Goal: Check status: Check status

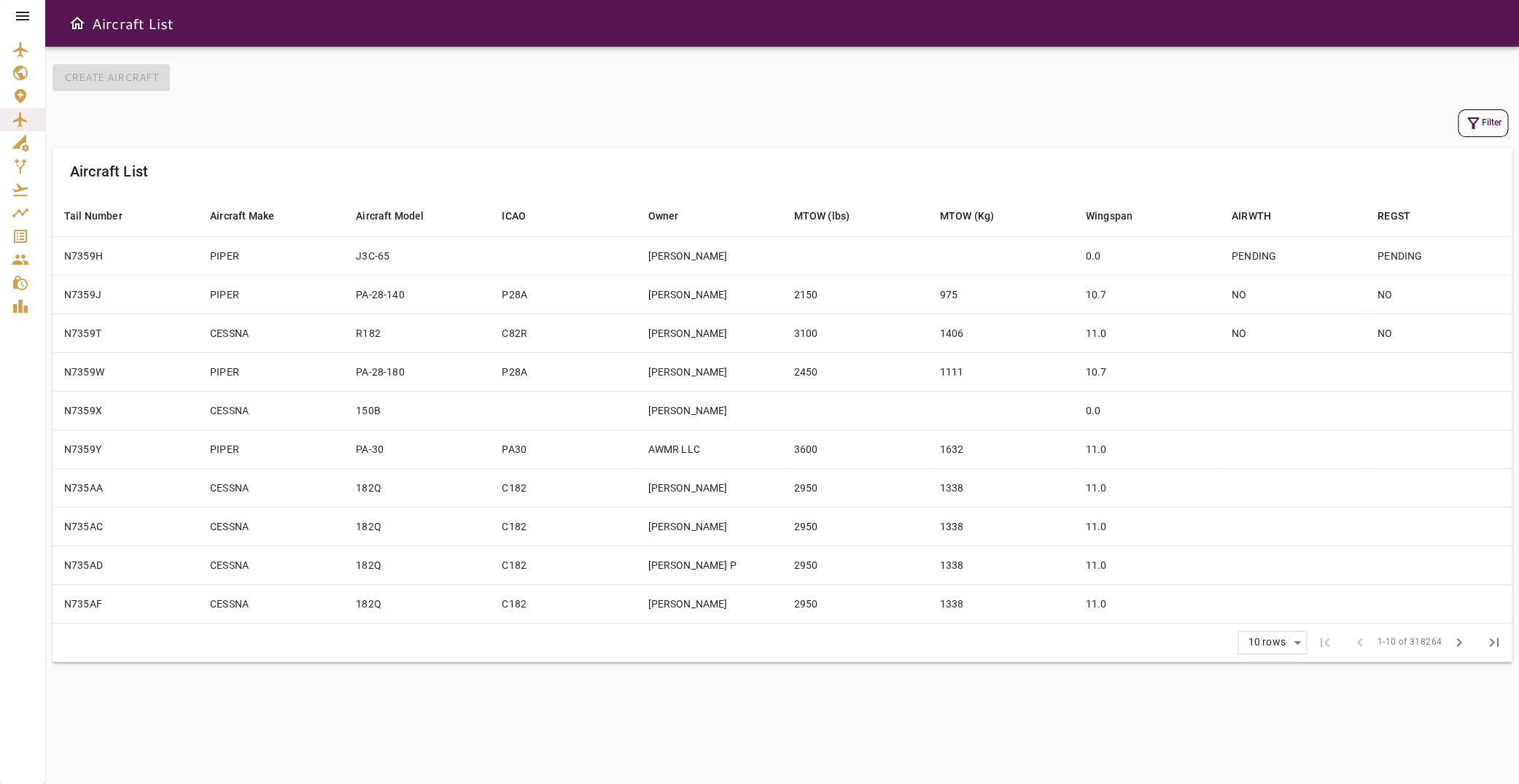
click at [19, 14] on icon at bounding box center [22, 16] width 17 height 17
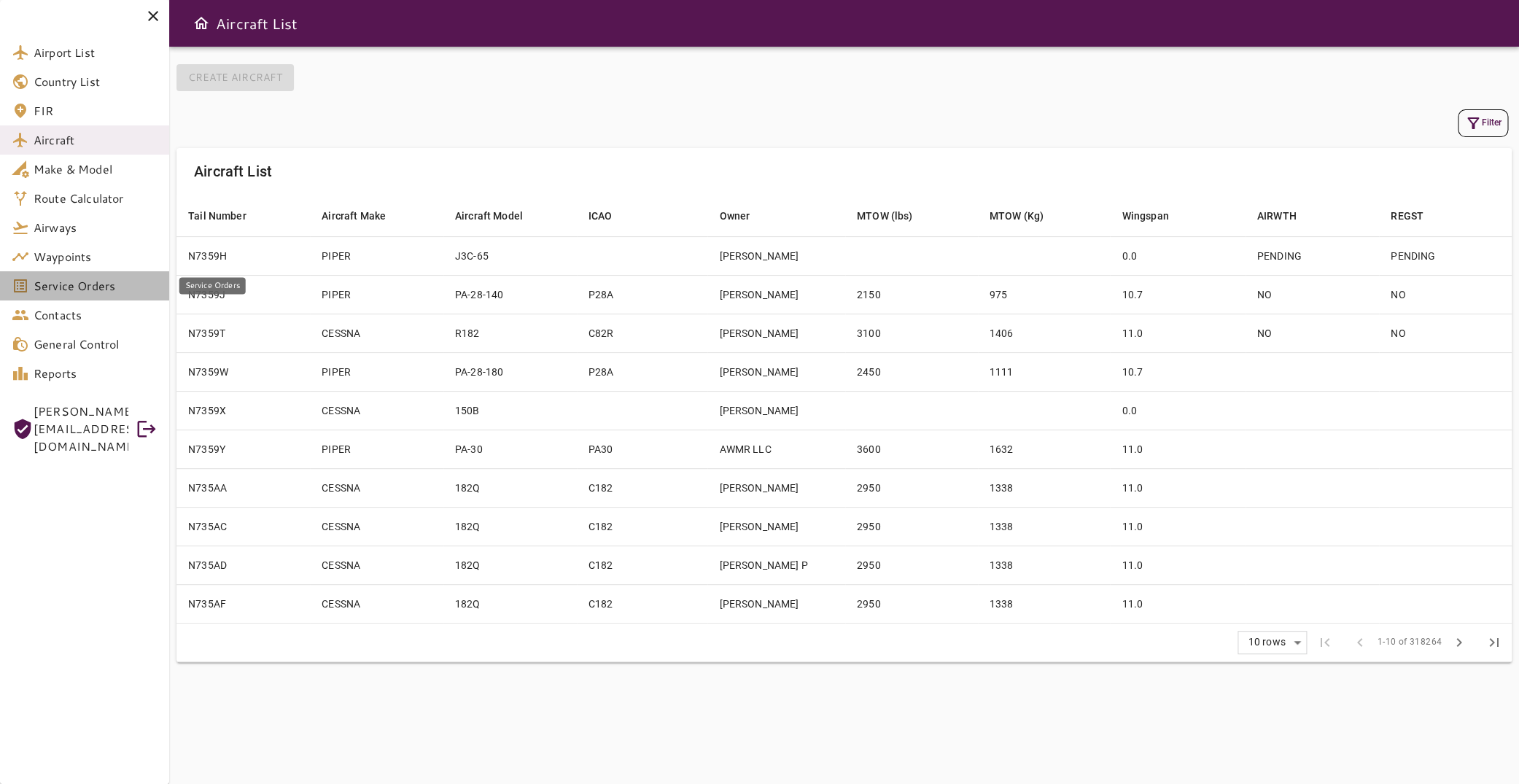
click at [110, 283] on span "Service Orders" at bounding box center [95, 286] width 124 height 17
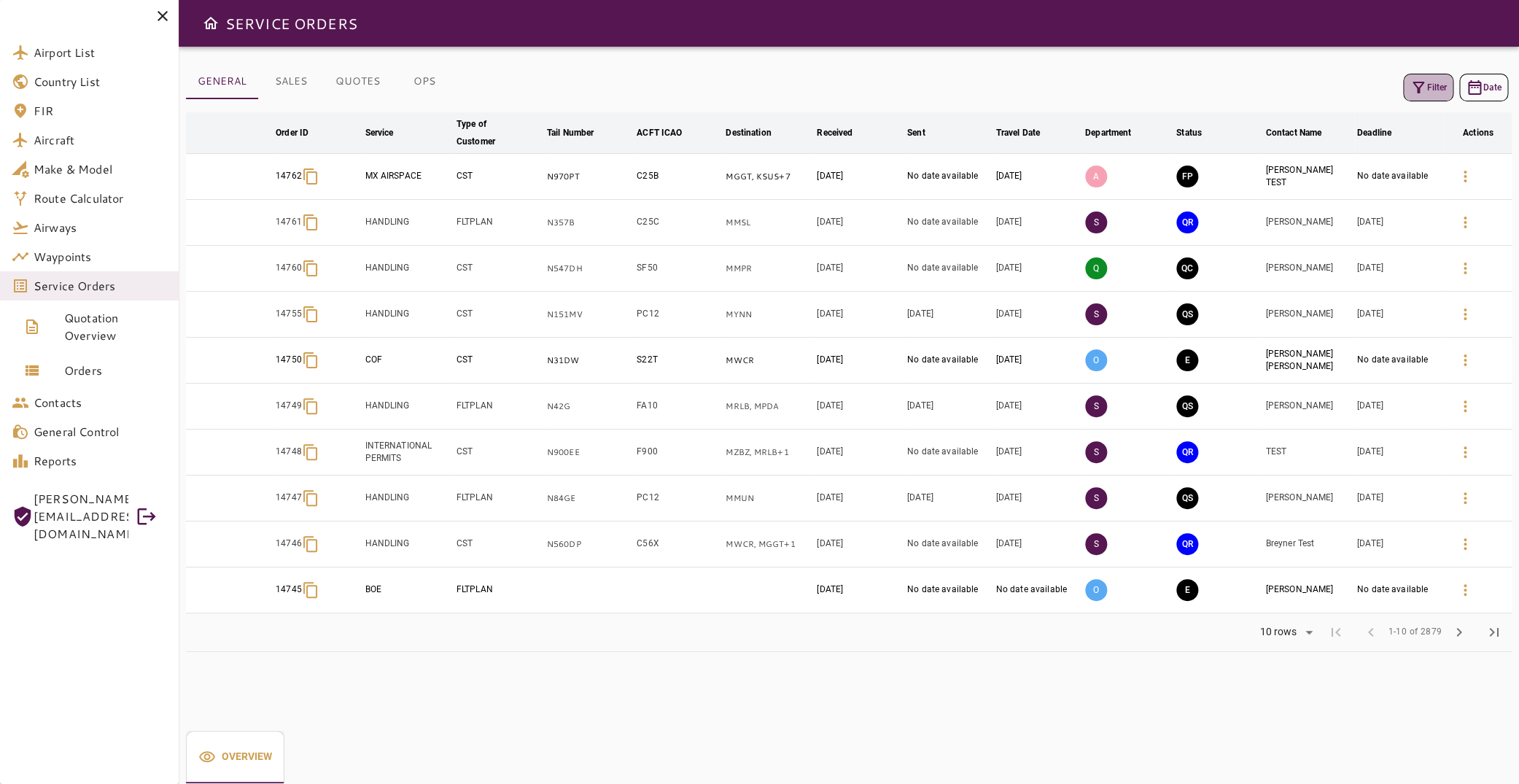
click at [1413, 97] on button "Filter" at bounding box center [1429, 88] width 50 height 28
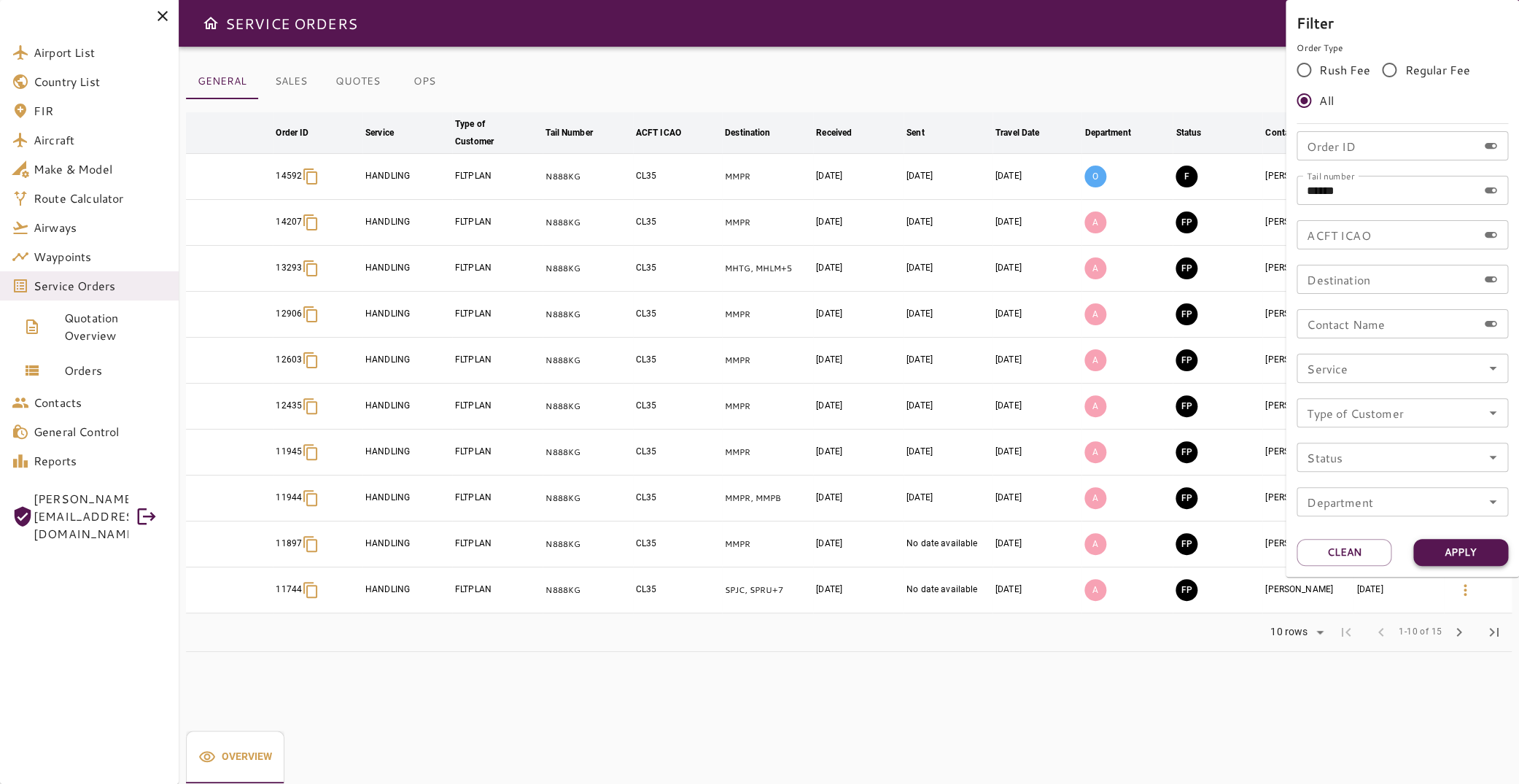
click at [1459, 562] on button "Apply" at bounding box center [1460, 552] width 95 height 27
drag, startPoint x: 1350, startPoint y: 186, endPoint x: 1303, endPoint y: 185, distance: 47.0
click at [1303, 185] on input "******" at bounding box center [1387, 190] width 181 height 29
click at [1360, 148] on input "Order ID" at bounding box center [1387, 145] width 181 height 29
type input "*****"
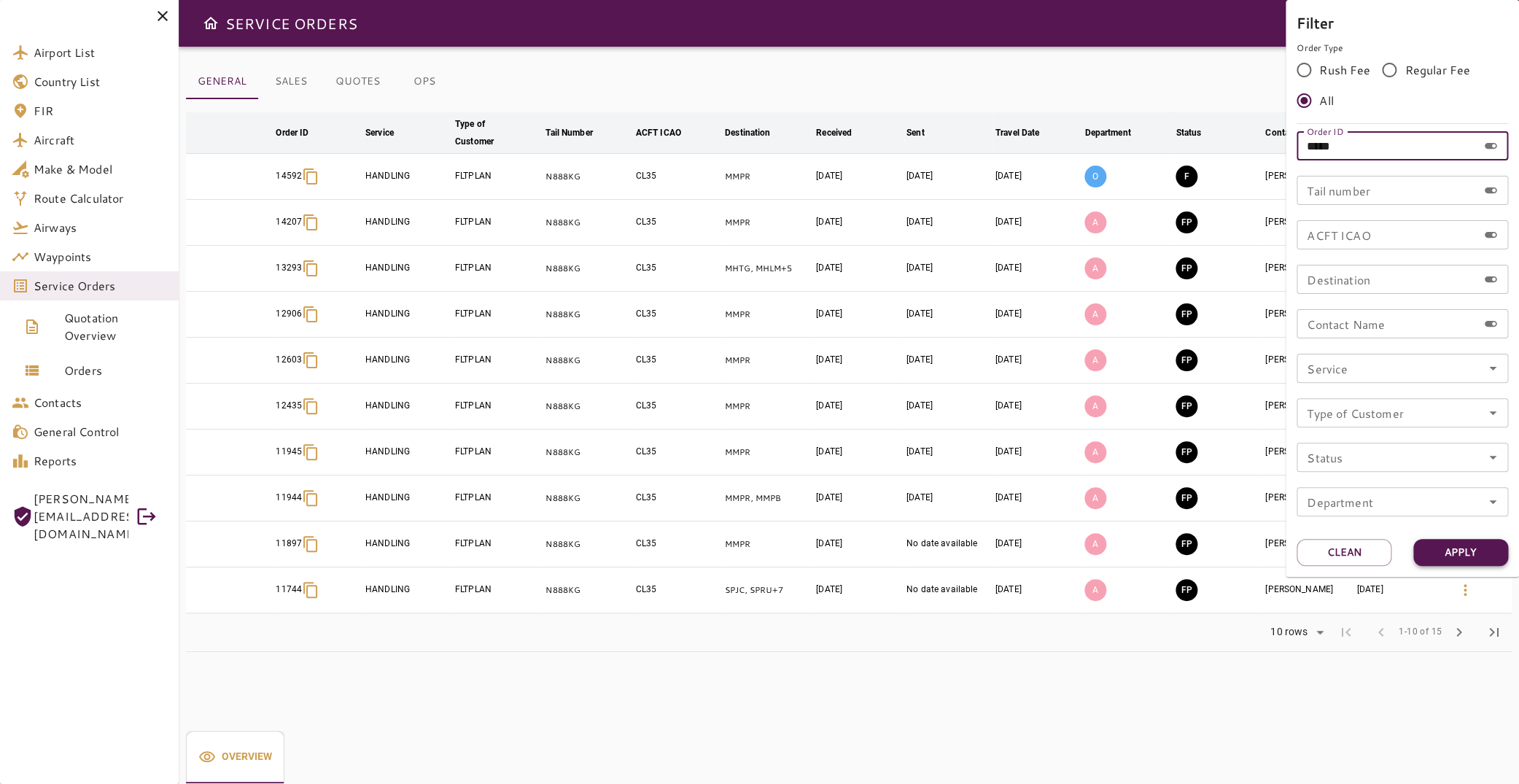
click at [1450, 555] on button "Apply" at bounding box center [1460, 552] width 95 height 27
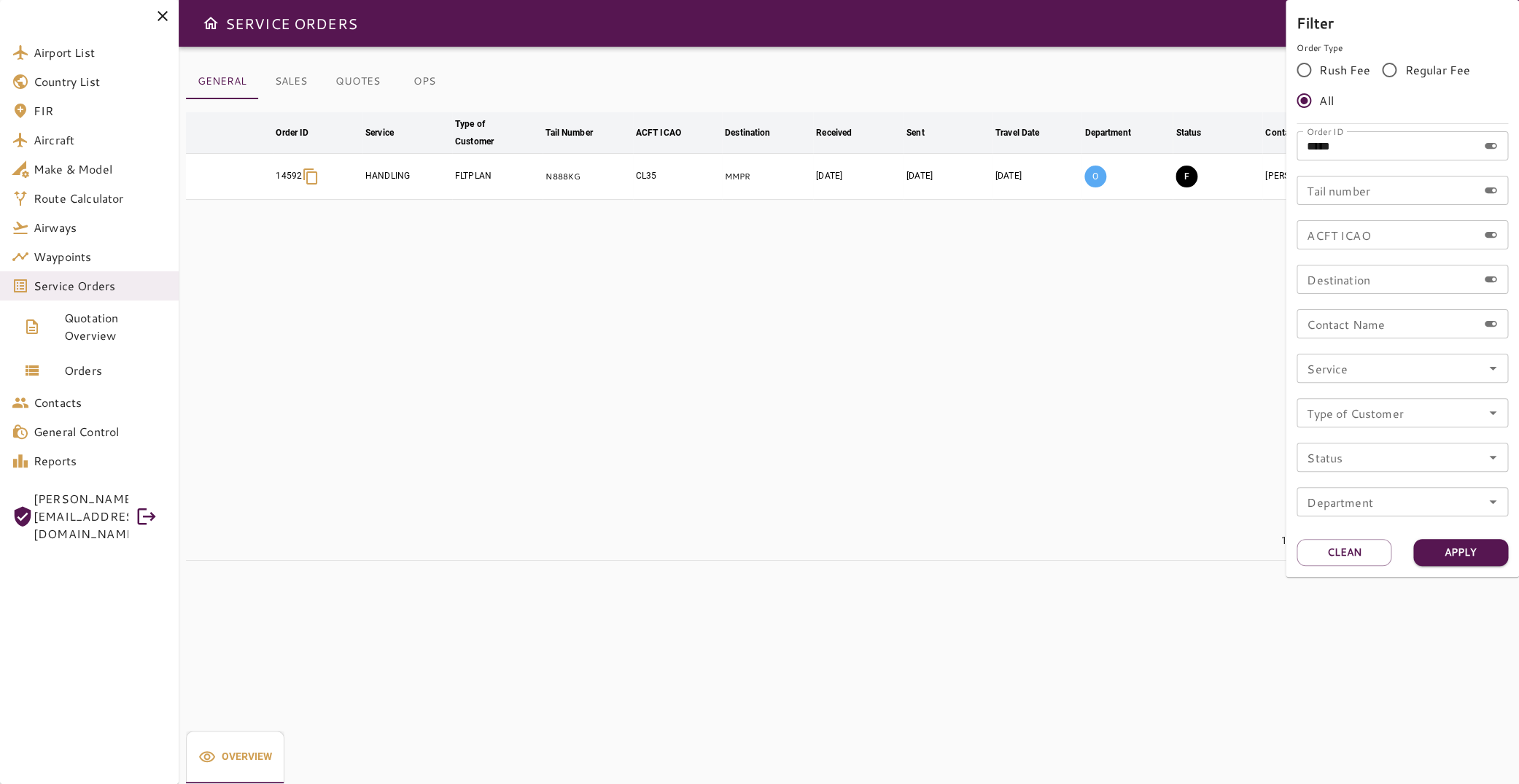
click at [828, 360] on div at bounding box center [759, 392] width 1519 height 784
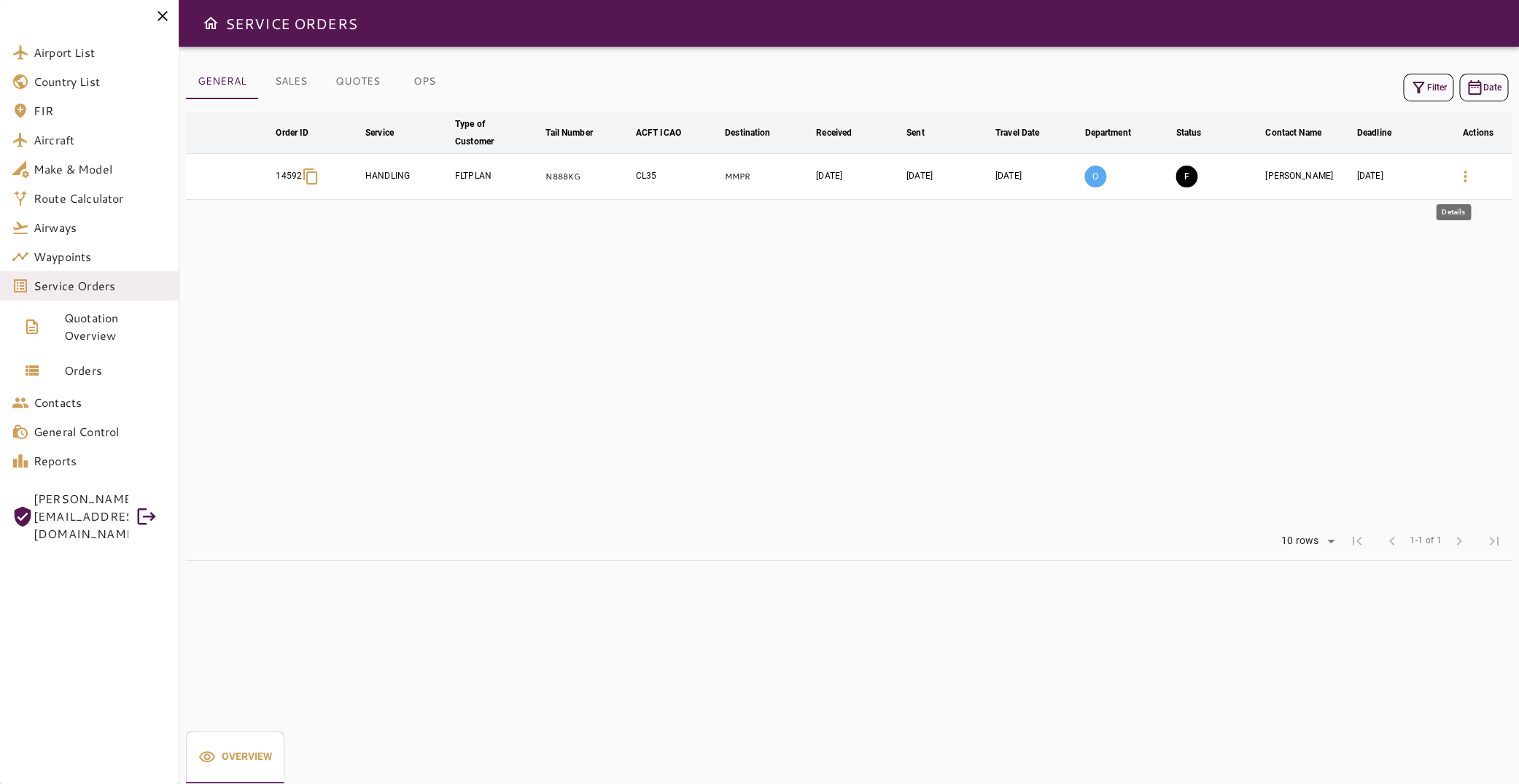
click at [1456, 176] on icon "button" at bounding box center [1465, 176] width 17 height 17
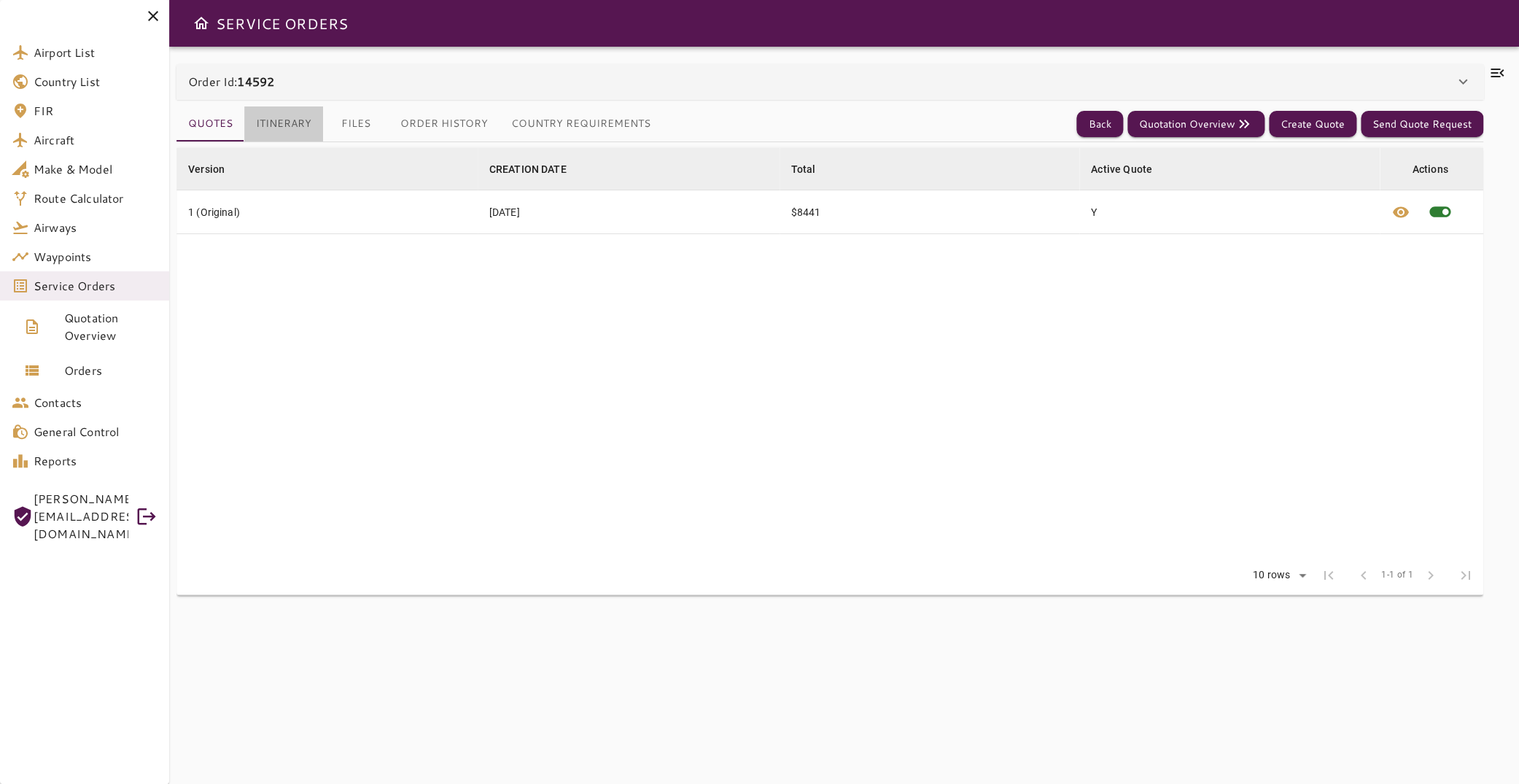
click at [286, 120] on button "Itinerary" at bounding box center [284, 124] width 79 height 35
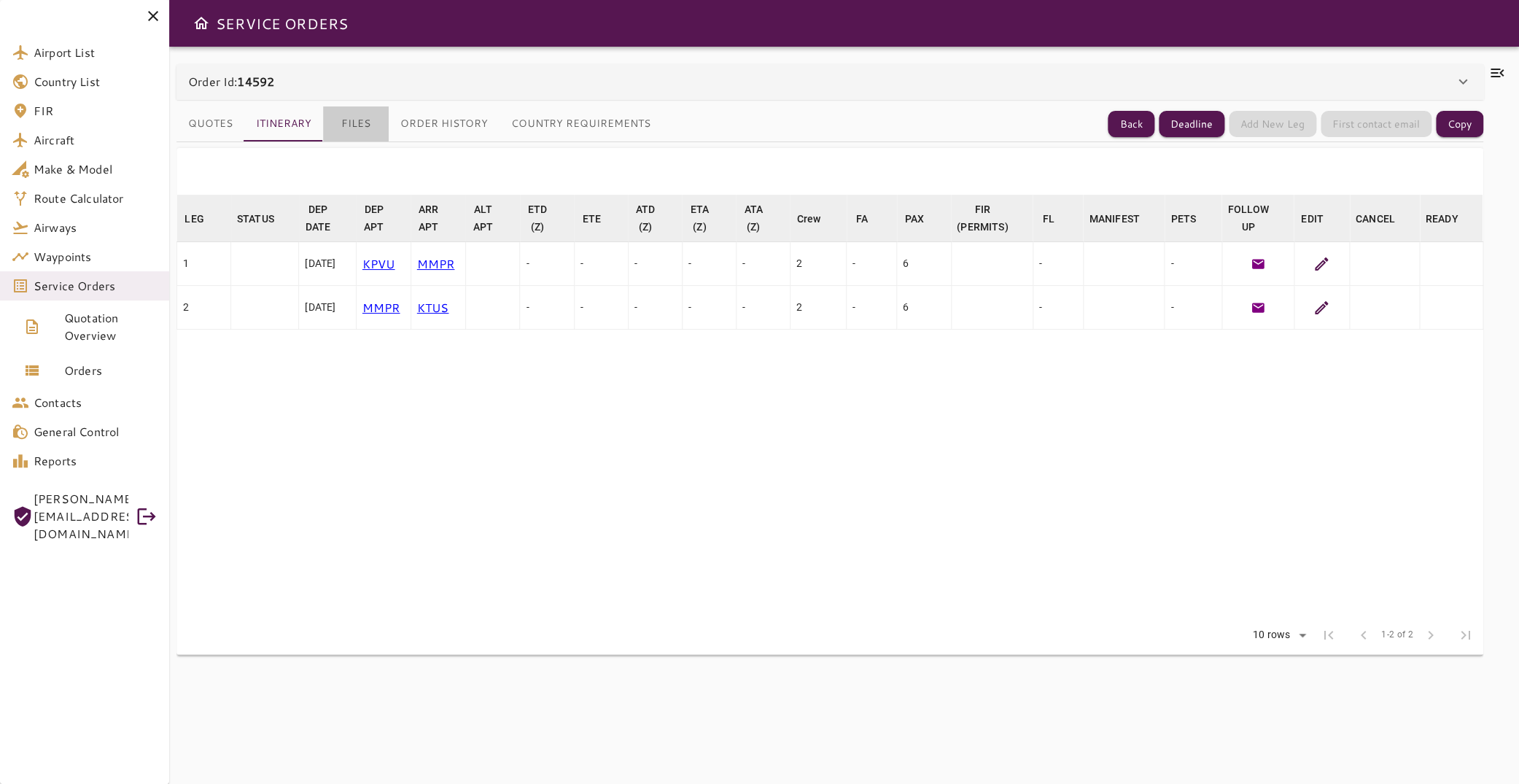
click at [360, 122] on button "Files" at bounding box center [356, 124] width 65 height 35
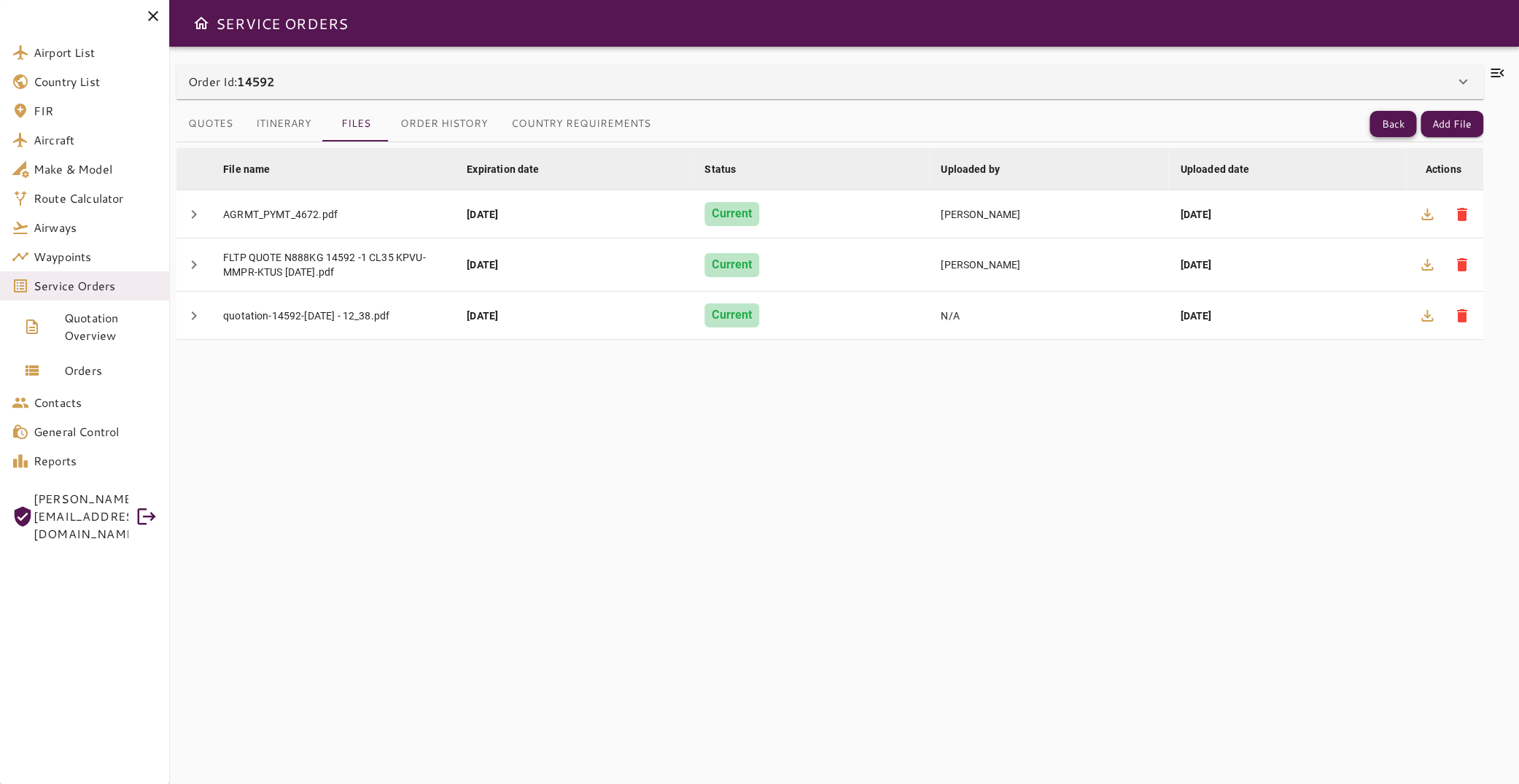
click at [1380, 126] on button "Back" at bounding box center [1393, 124] width 47 height 27
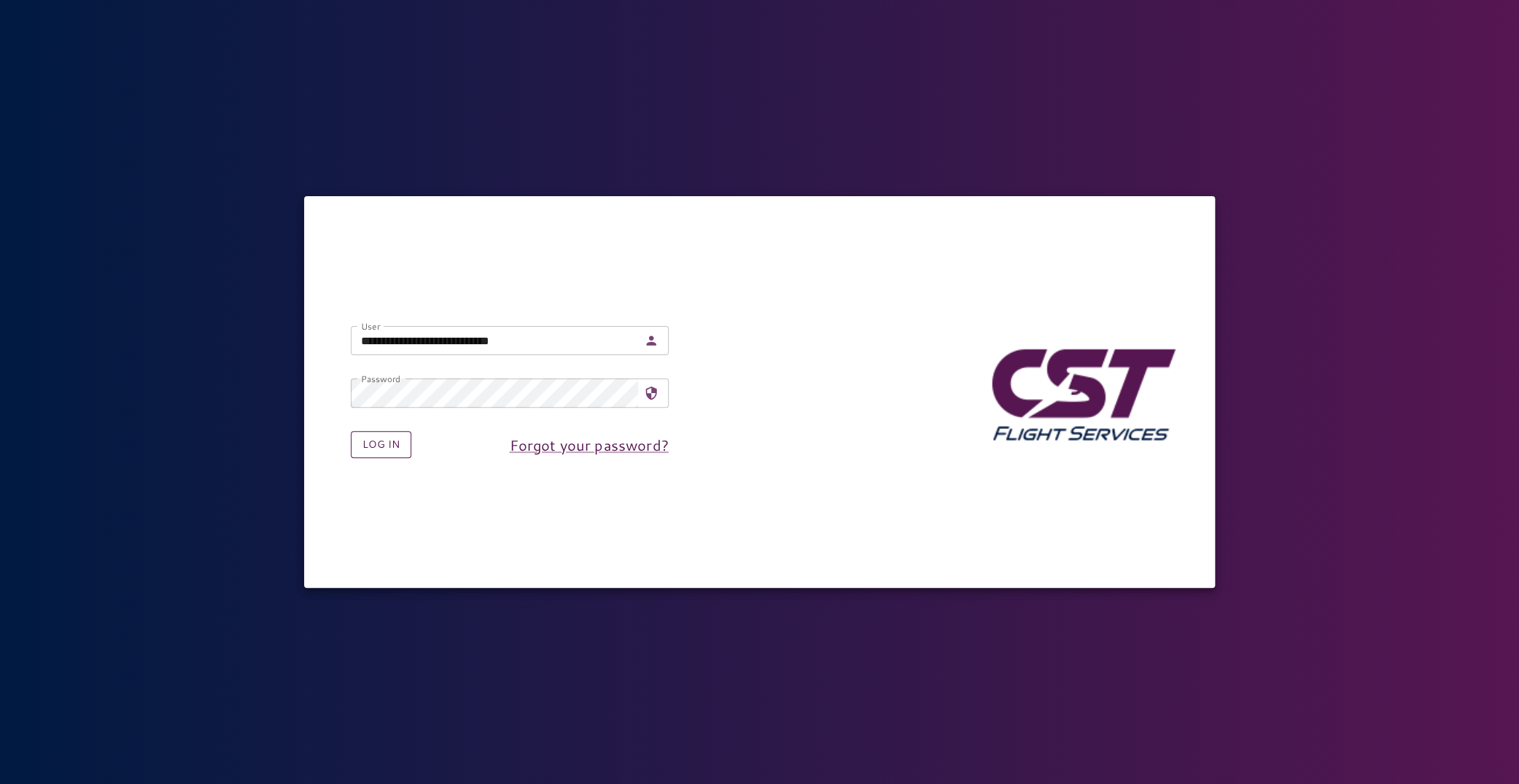
click at [401, 444] on button "Log in" at bounding box center [381, 444] width 61 height 27
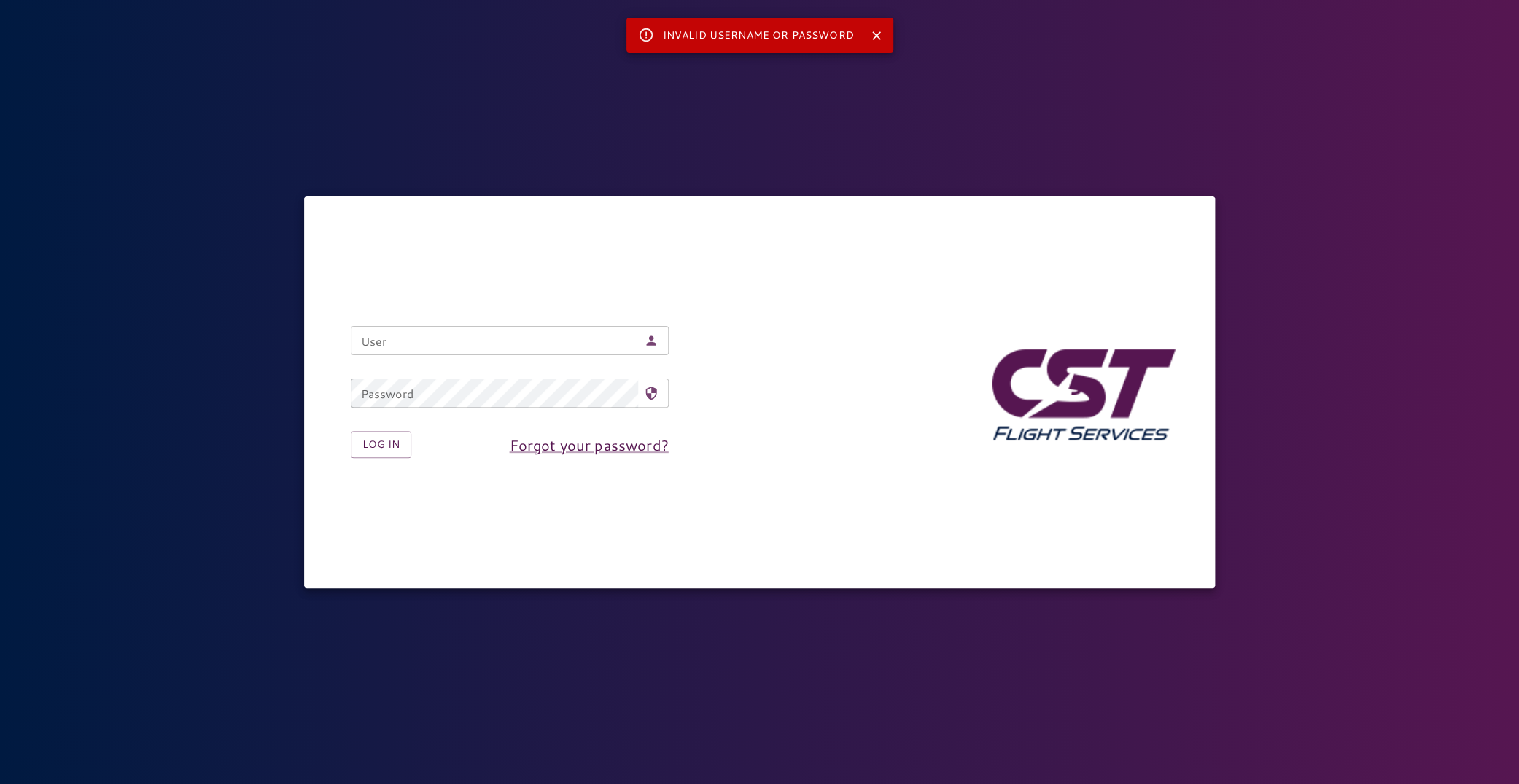
type input "**********"
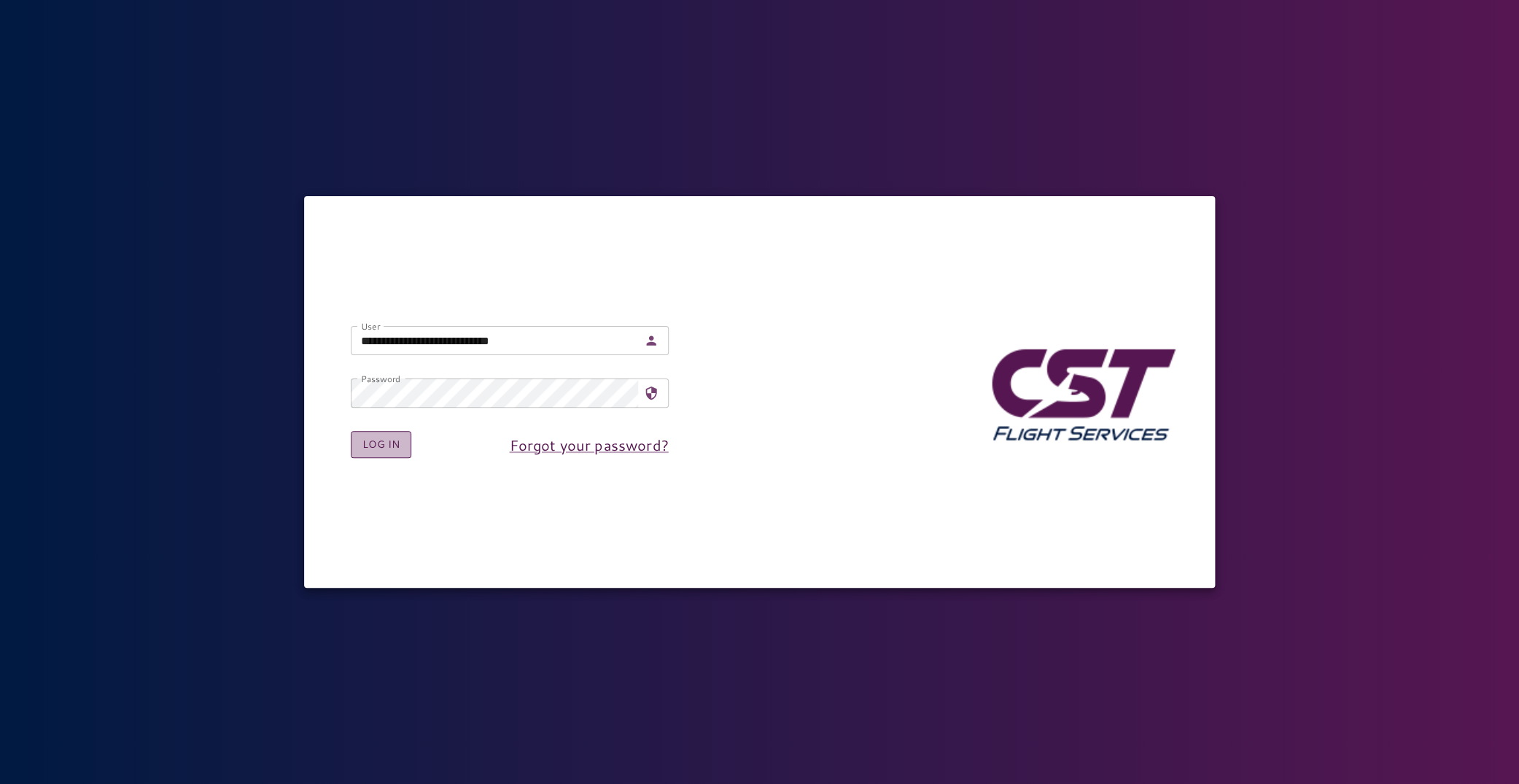
click at [380, 457] on button "Log in" at bounding box center [381, 444] width 61 height 27
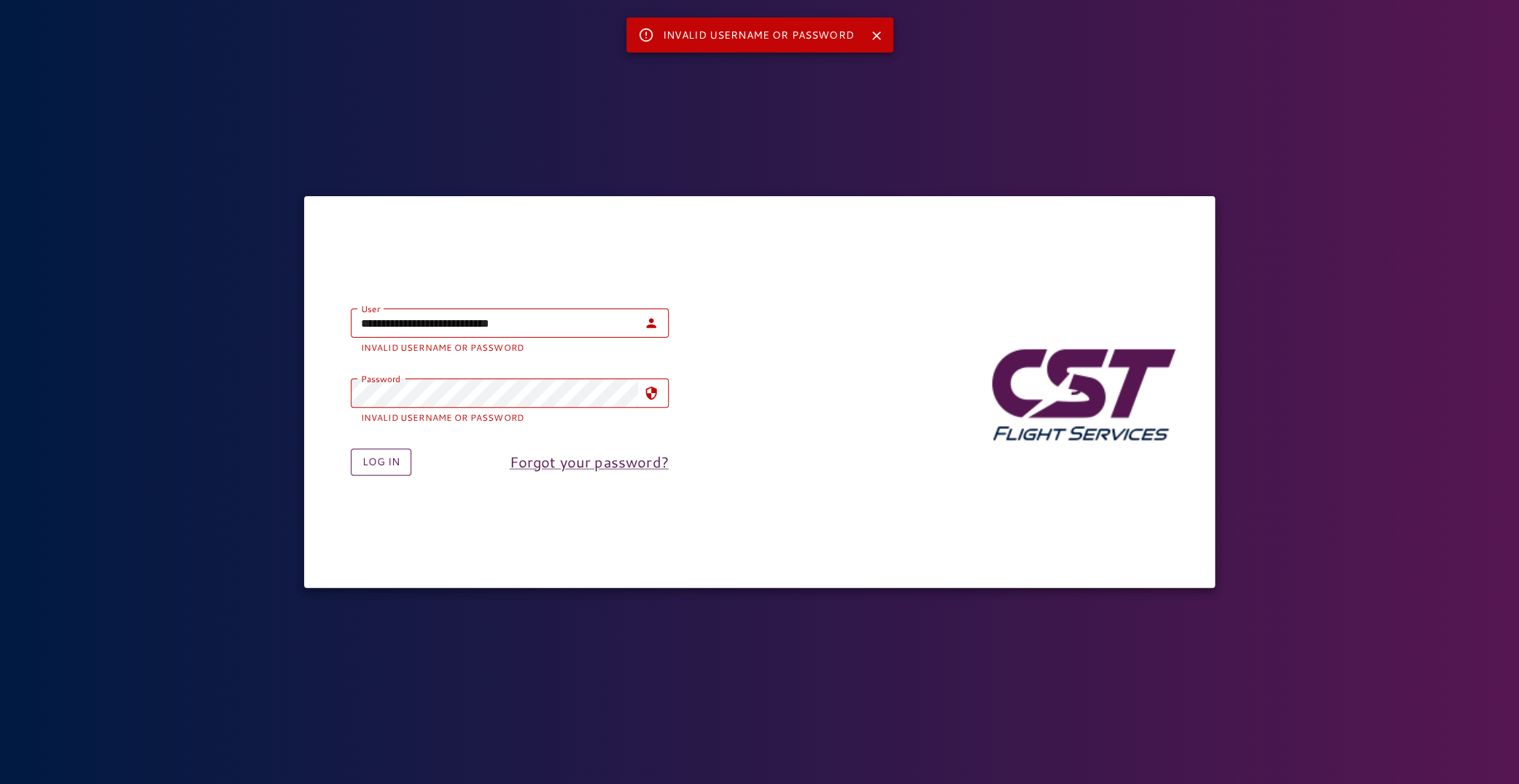
click at [379, 468] on button "Log in" at bounding box center [381, 462] width 61 height 27
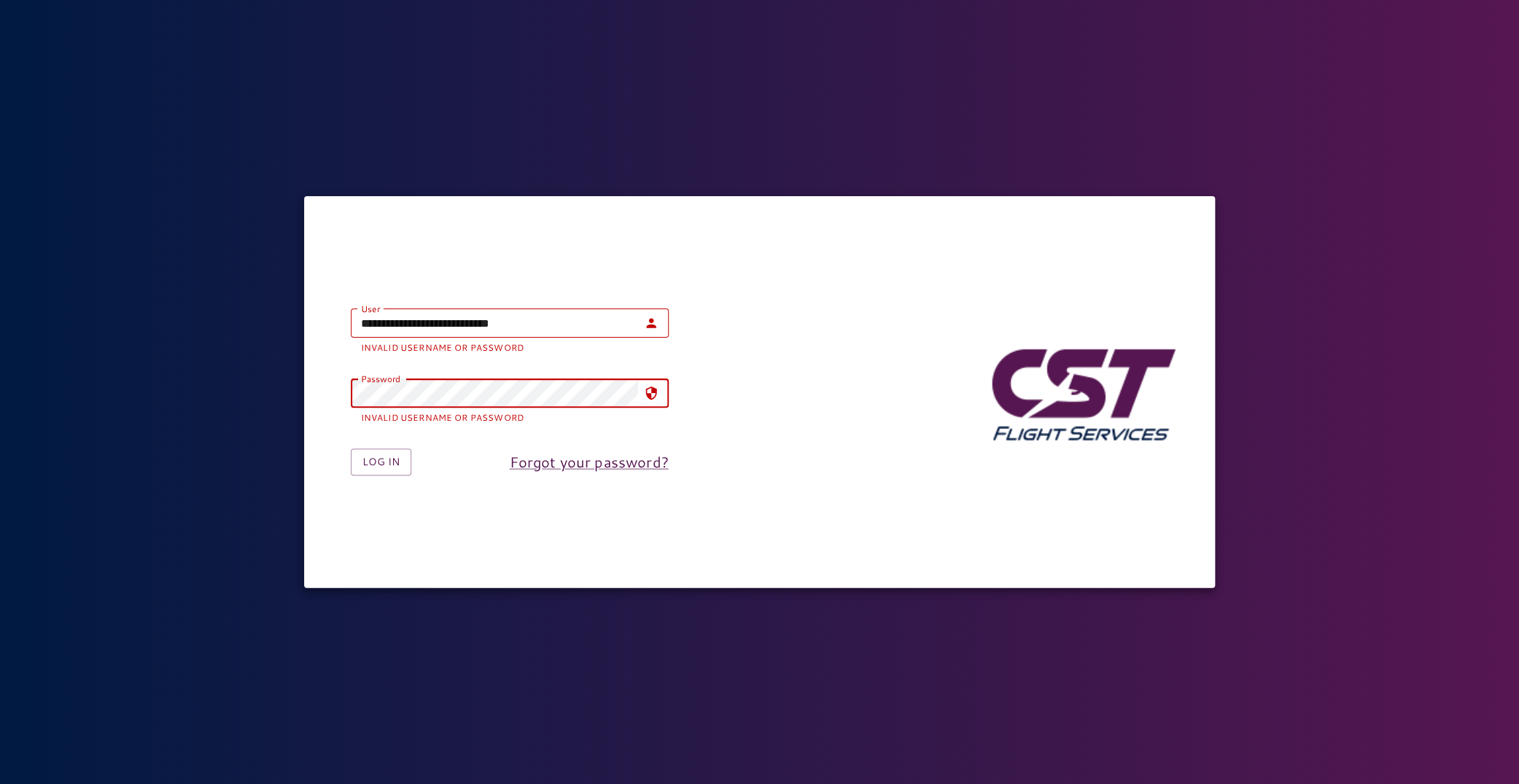
click at [603, 330] on input "**********" at bounding box center [494, 323] width 288 height 29
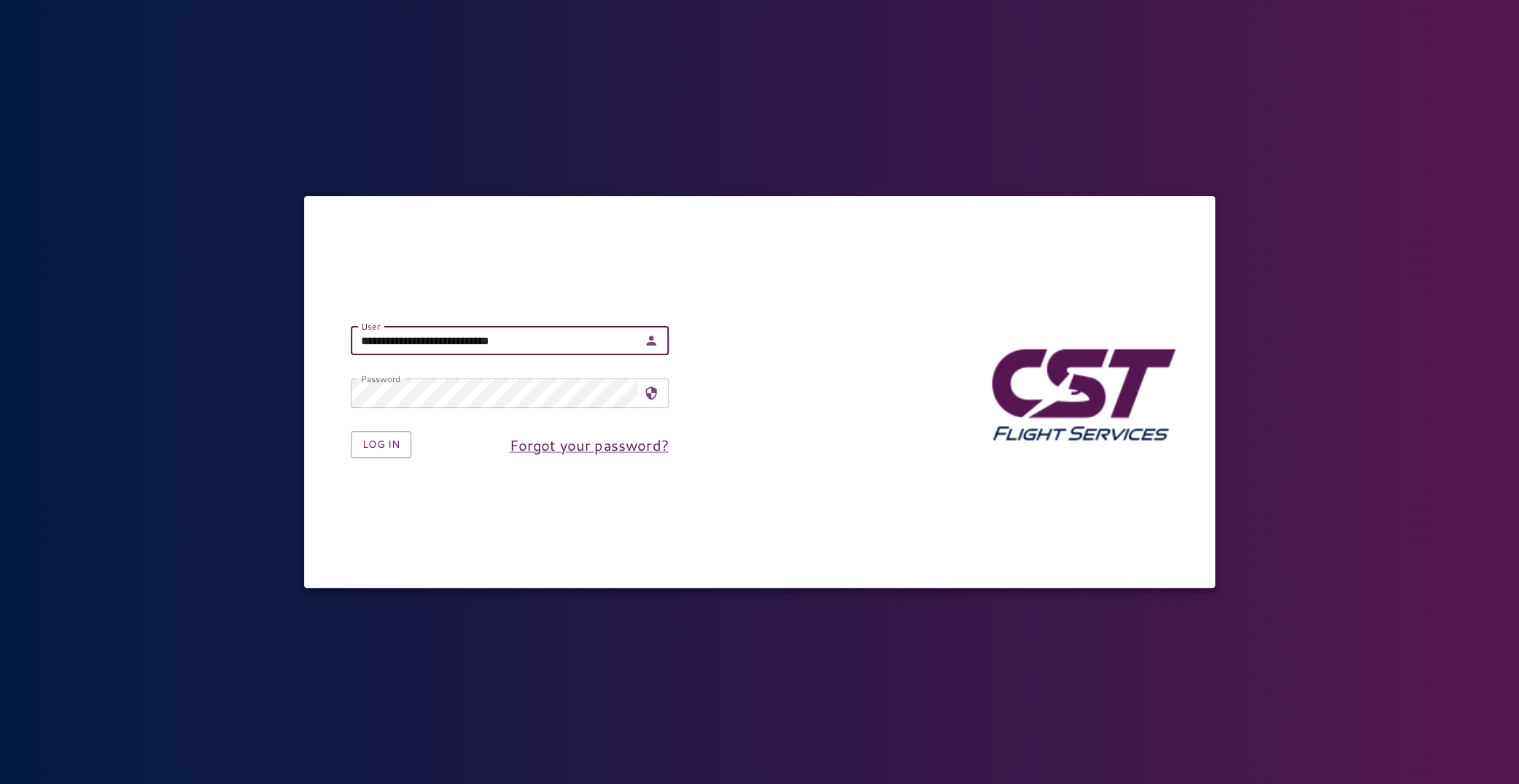
click at [609, 300] on div "**********" at bounding box center [760, 392] width 912 height 392
click at [372, 447] on button "Log in" at bounding box center [381, 444] width 61 height 27
click at [396, 447] on button "Log in" at bounding box center [381, 444] width 61 height 27
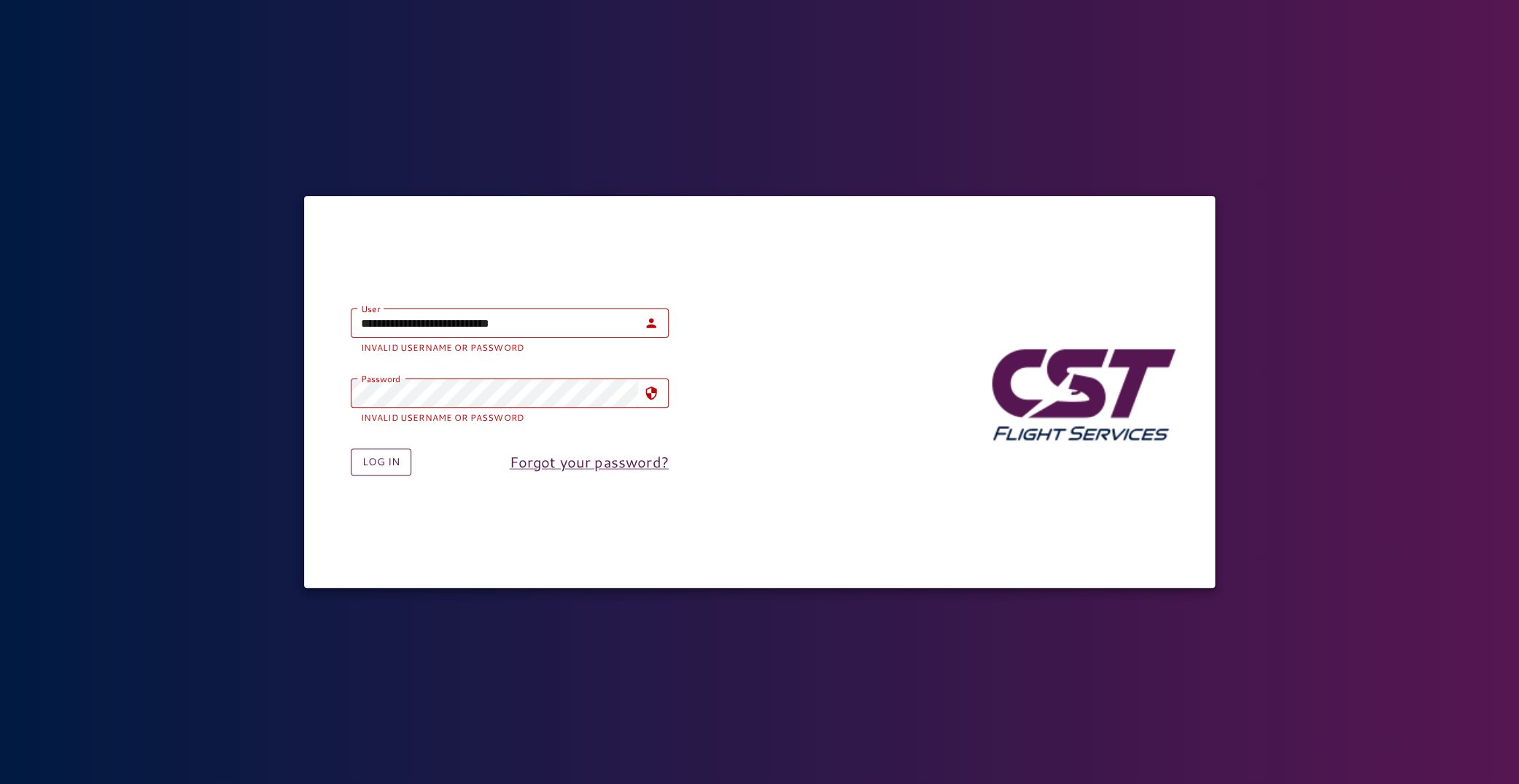
click at [375, 466] on button "Log in" at bounding box center [381, 462] width 61 height 27
click at [300, 129] on div "**********" at bounding box center [759, 392] width 1519 height 784
click at [374, 458] on button "Log in" at bounding box center [381, 462] width 61 height 27
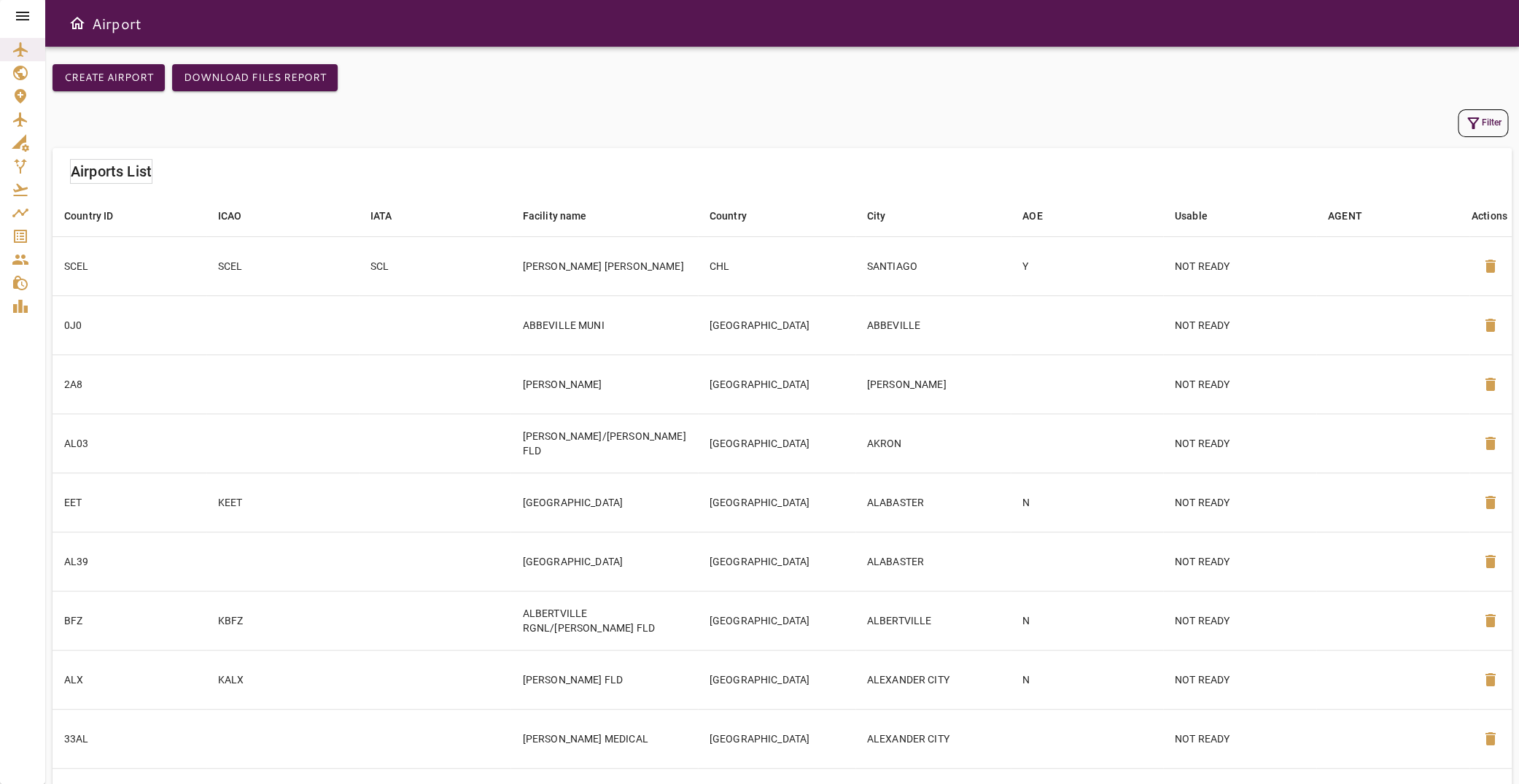
click at [28, 20] on icon at bounding box center [22, 16] width 17 height 17
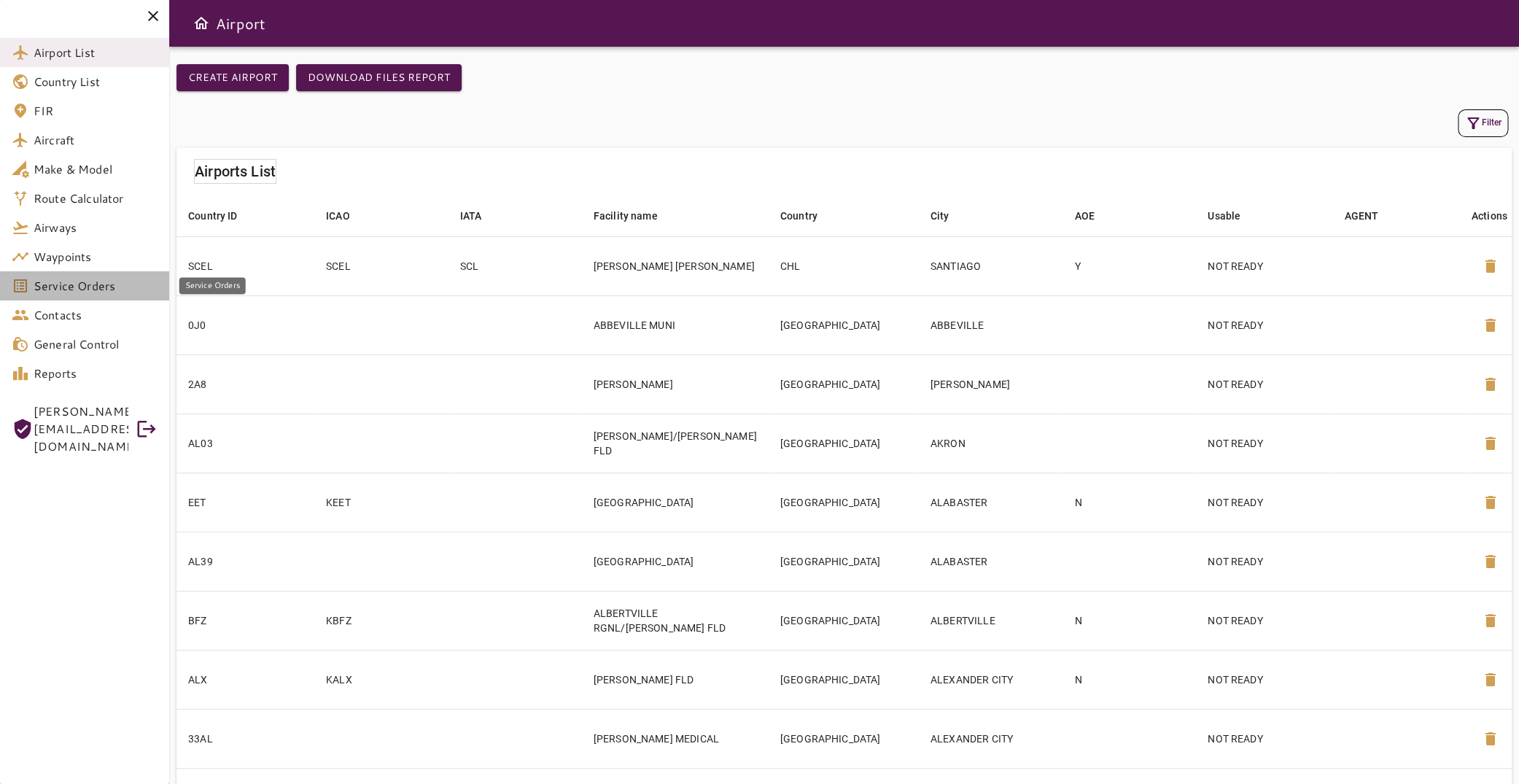
click at [90, 283] on span "Service Orders" at bounding box center [95, 286] width 124 height 17
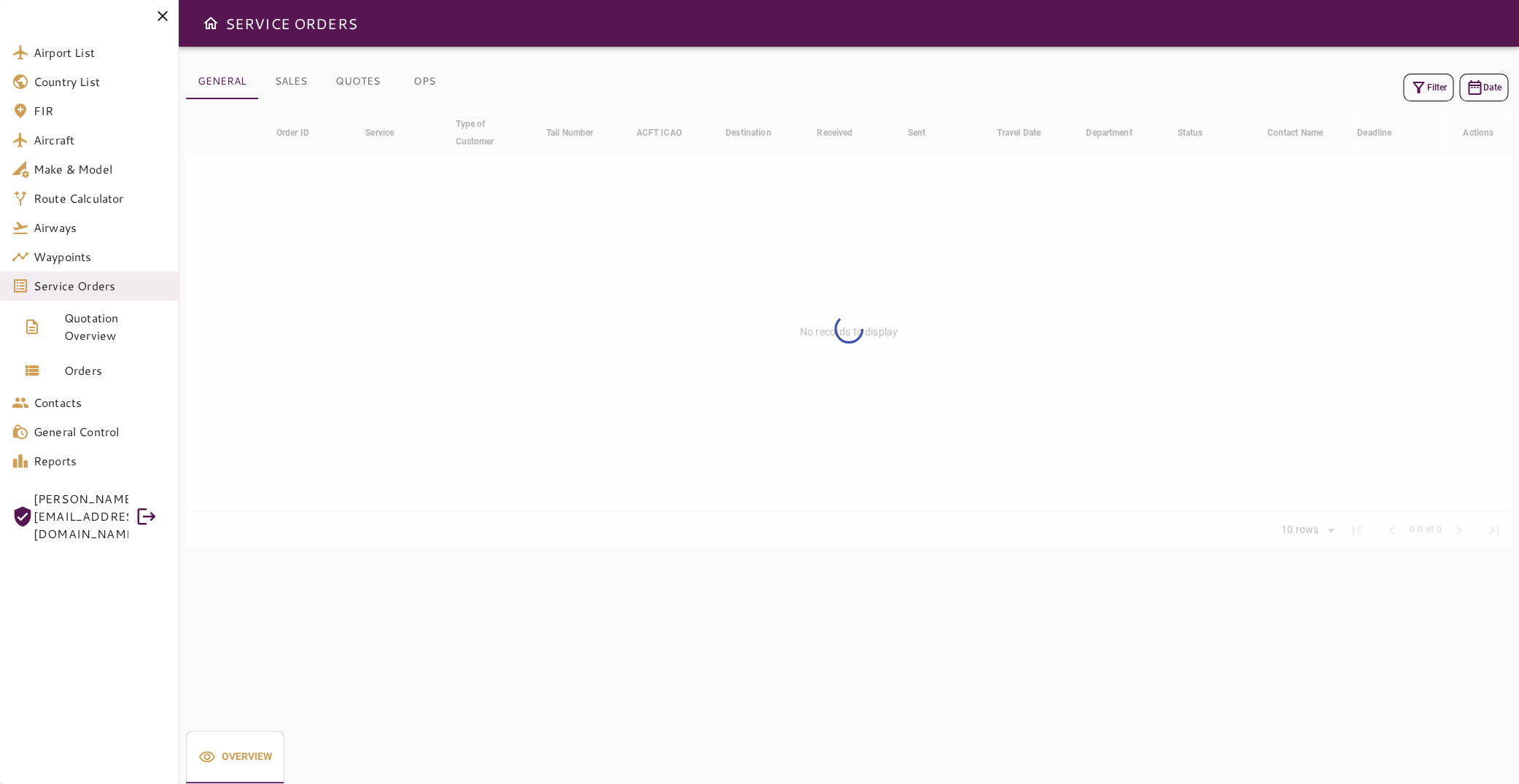
click at [1412, 89] on icon "button" at bounding box center [1418, 88] width 17 height 17
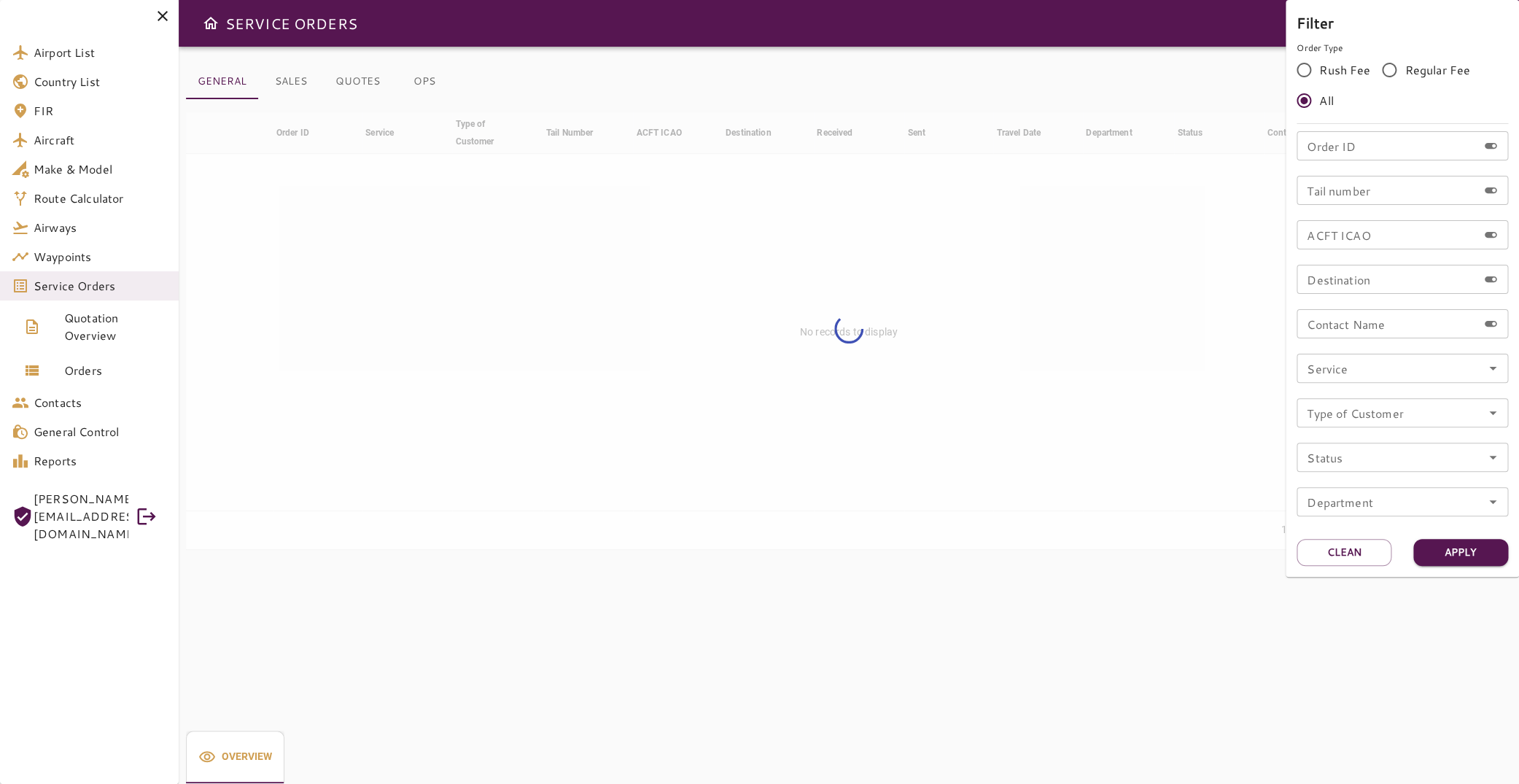
click at [1378, 149] on input "Order ID" at bounding box center [1387, 145] width 181 height 29
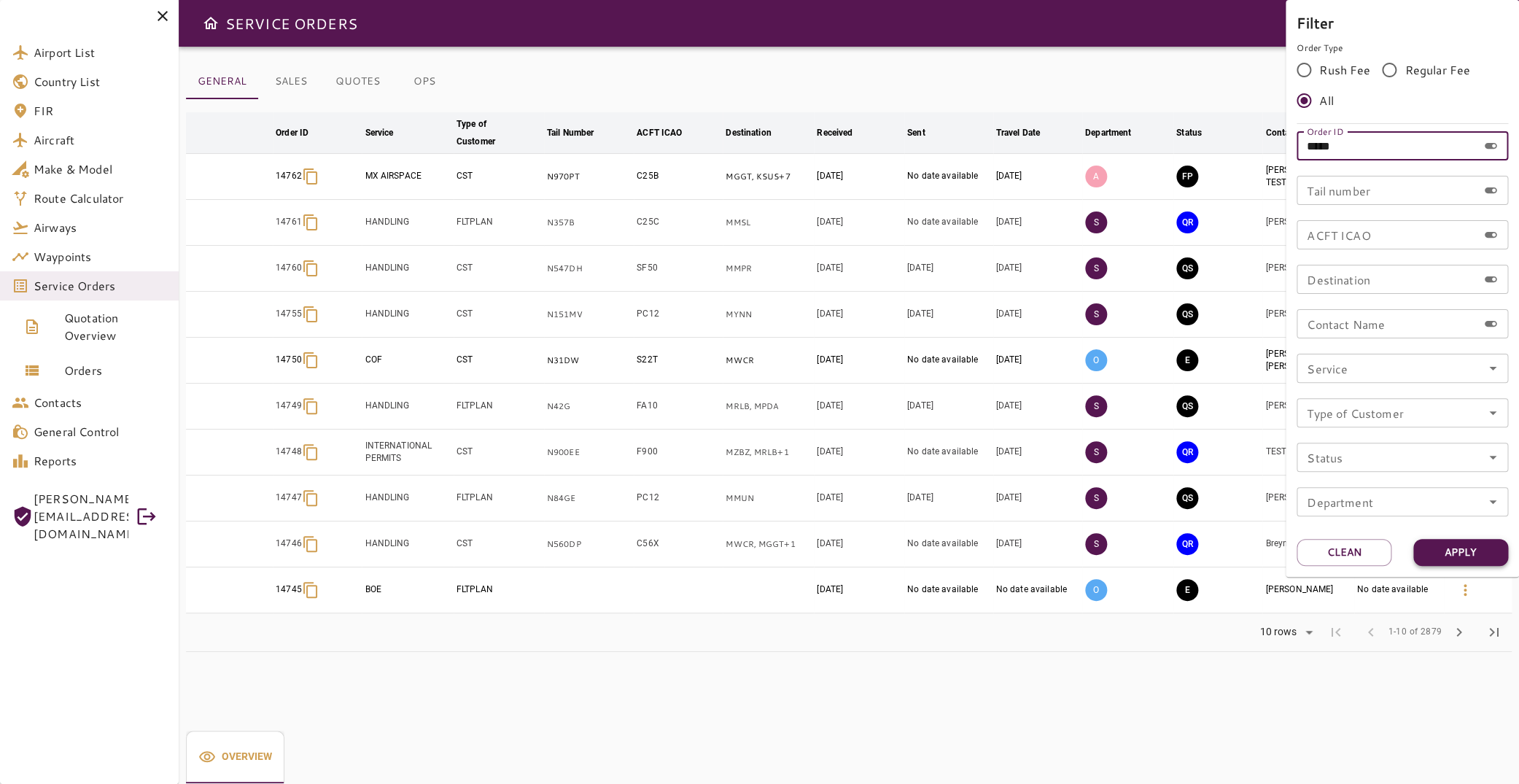
type input "*****"
click at [1455, 554] on button "Apply" at bounding box center [1460, 552] width 95 height 27
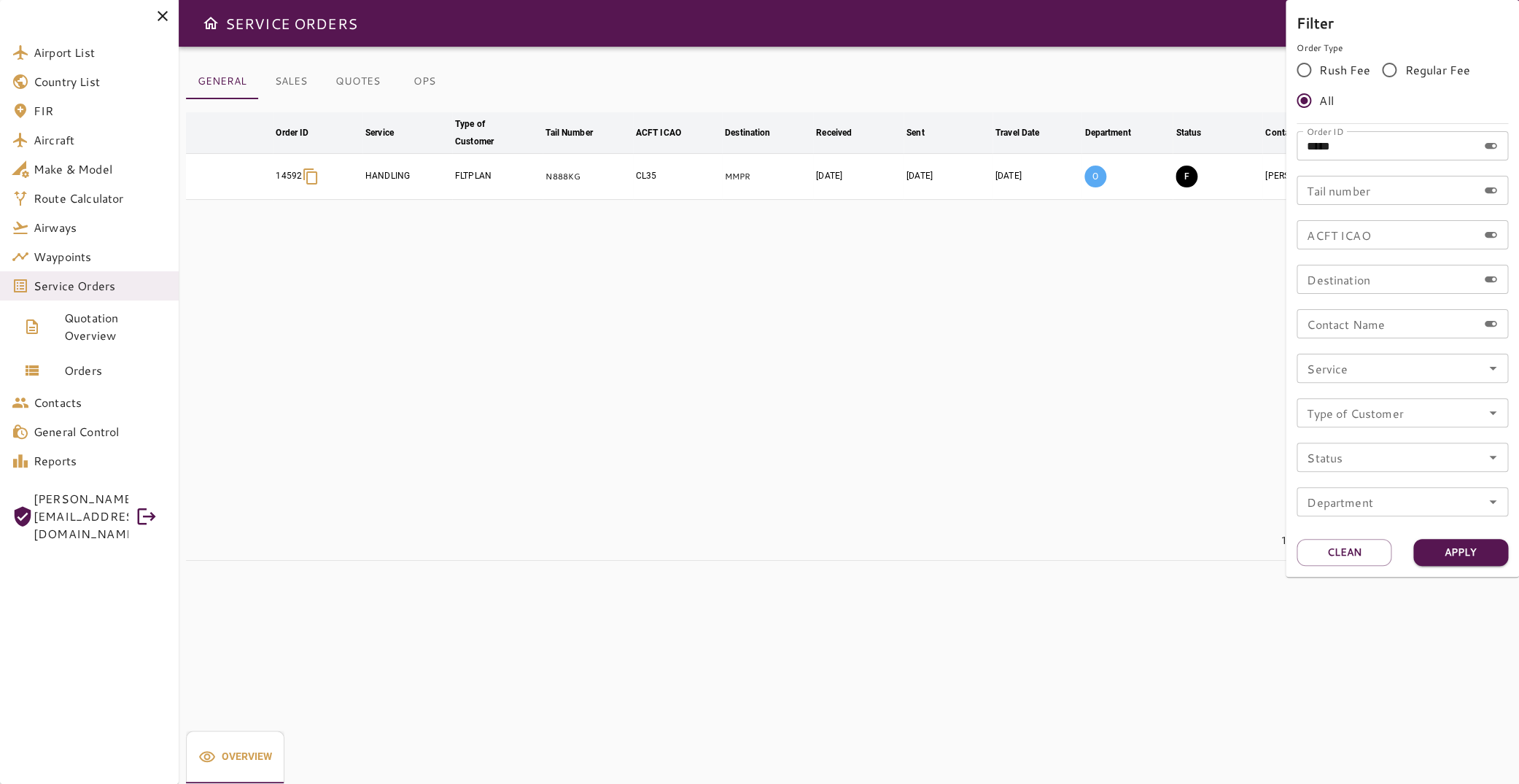
click at [662, 384] on div at bounding box center [759, 392] width 1519 height 784
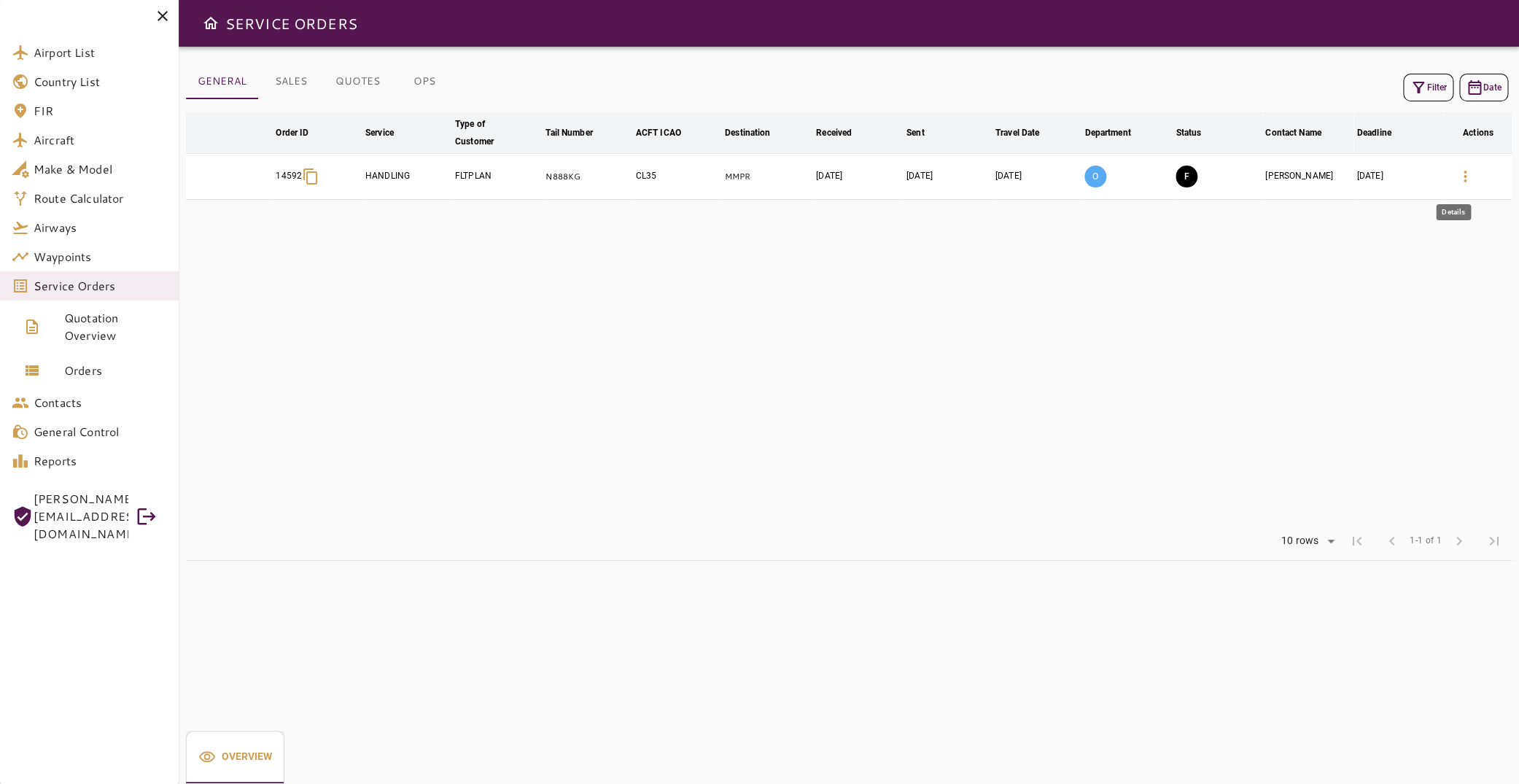
click at [1458, 174] on icon "button" at bounding box center [1465, 176] width 17 height 17
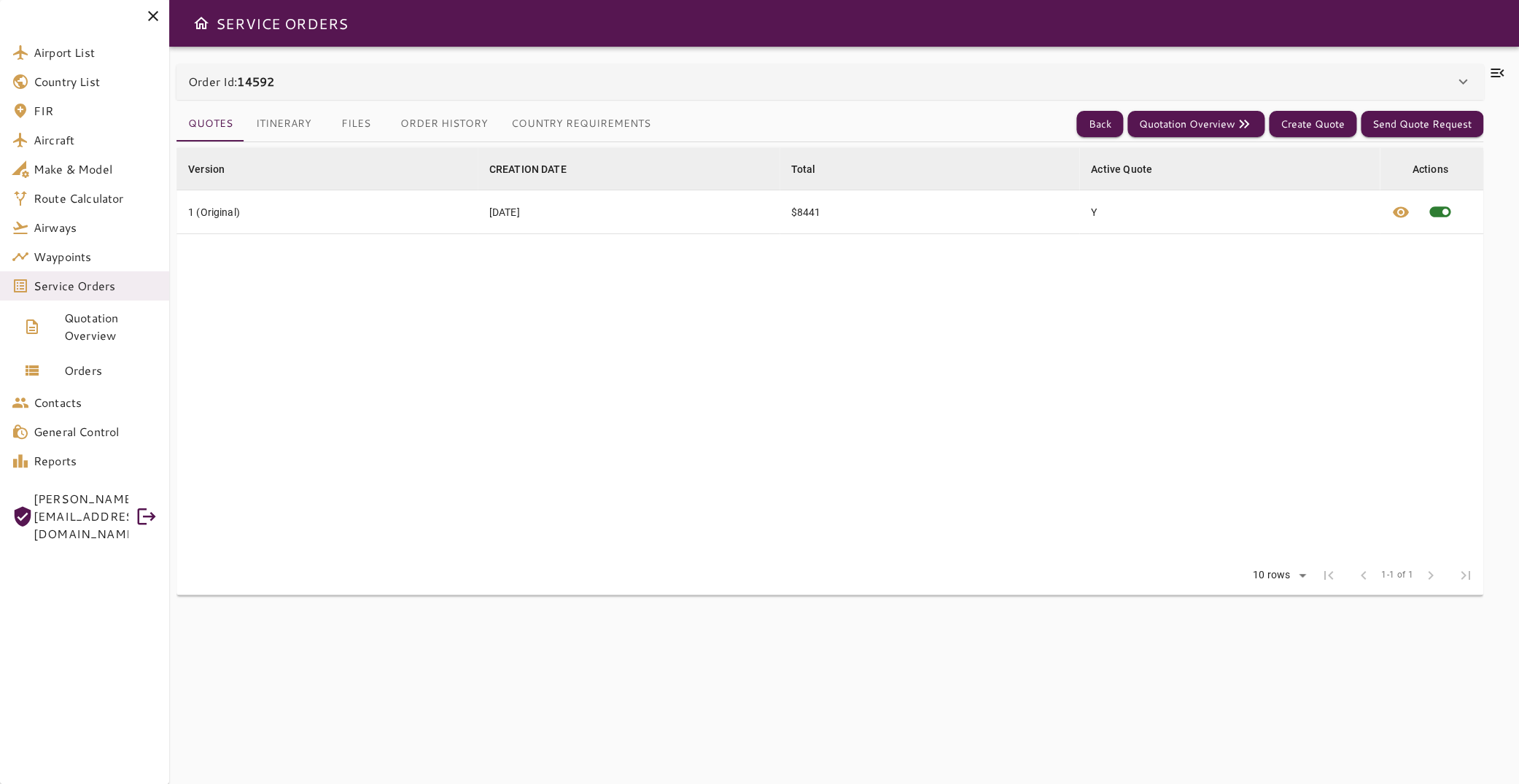
click at [294, 125] on button "Itinerary" at bounding box center [284, 124] width 79 height 35
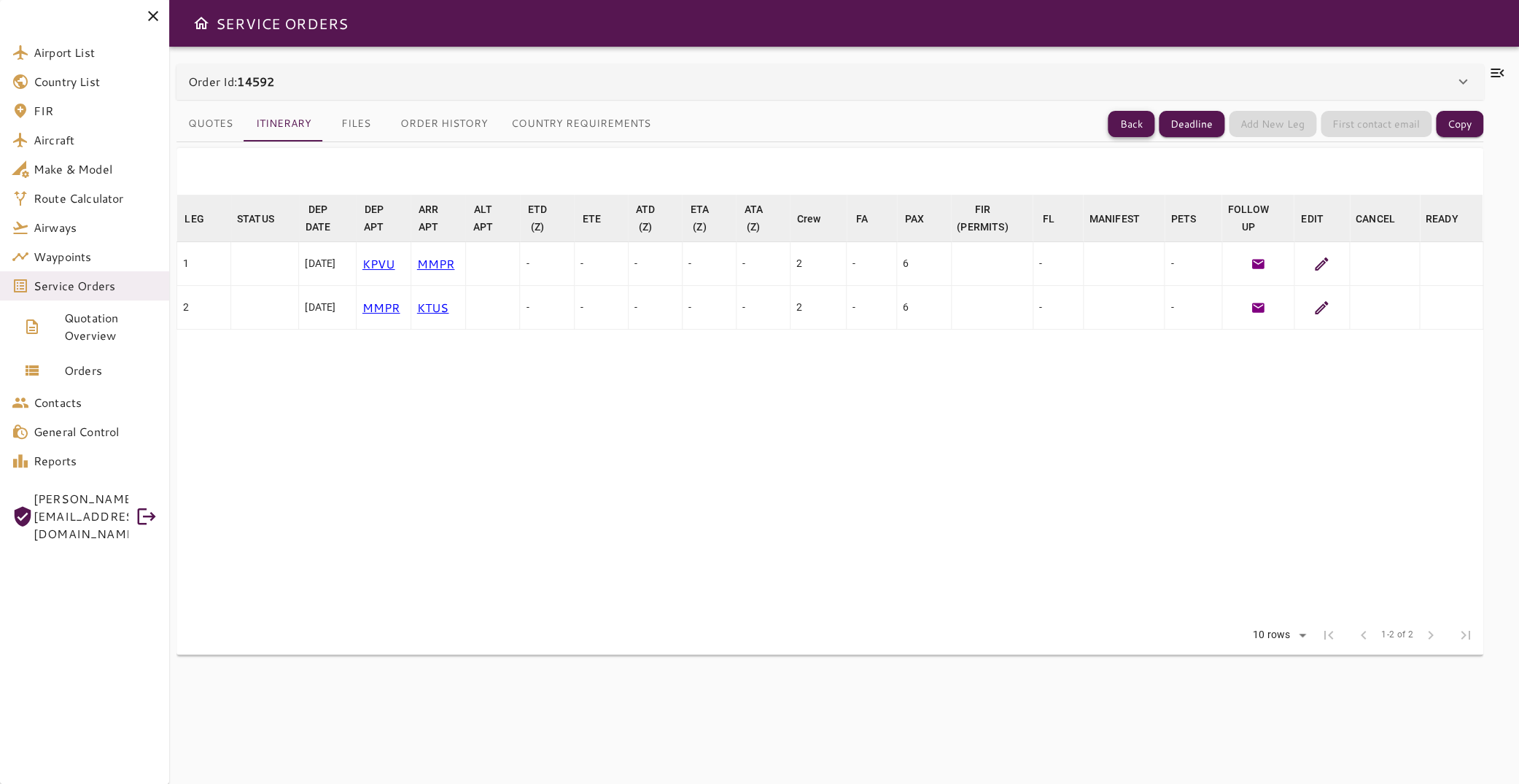
click at [1122, 123] on button "Back" at bounding box center [1131, 124] width 47 height 27
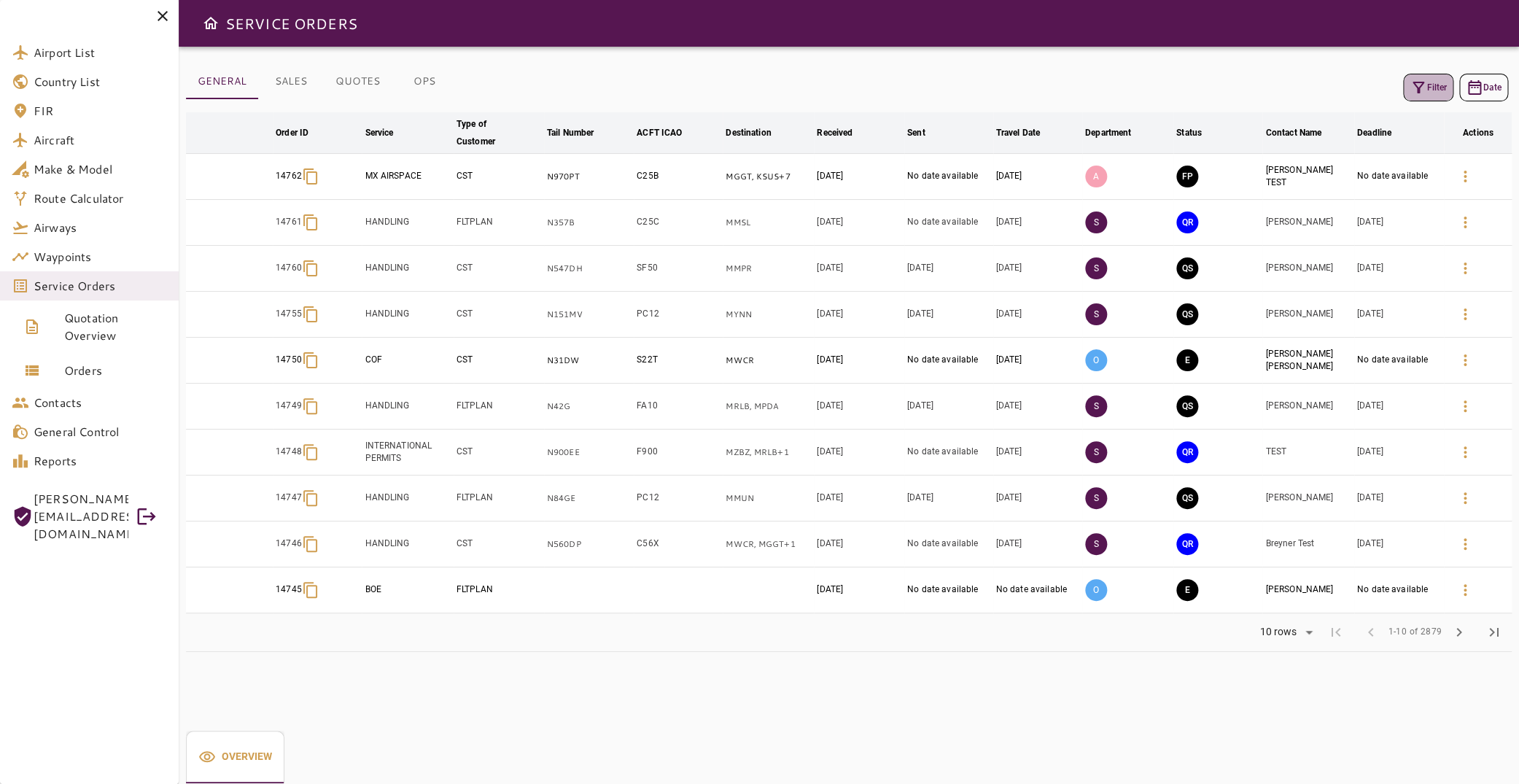
click at [1415, 92] on icon "button" at bounding box center [1418, 88] width 17 height 17
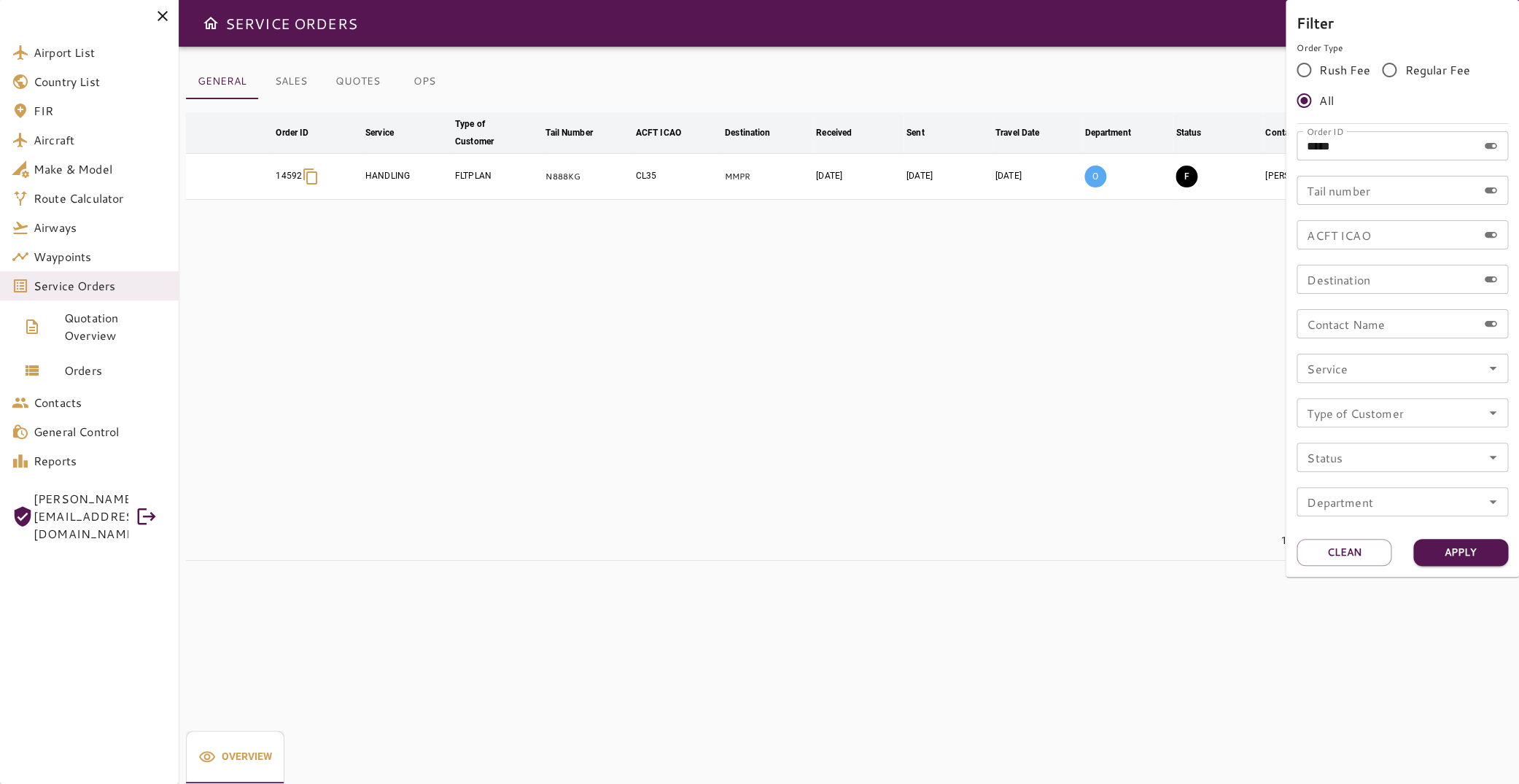
drag, startPoint x: 725, startPoint y: 291, endPoint x: 720, endPoint y: 285, distance: 7.8
click at [725, 291] on div at bounding box center [759, 392] width 1519 height 784
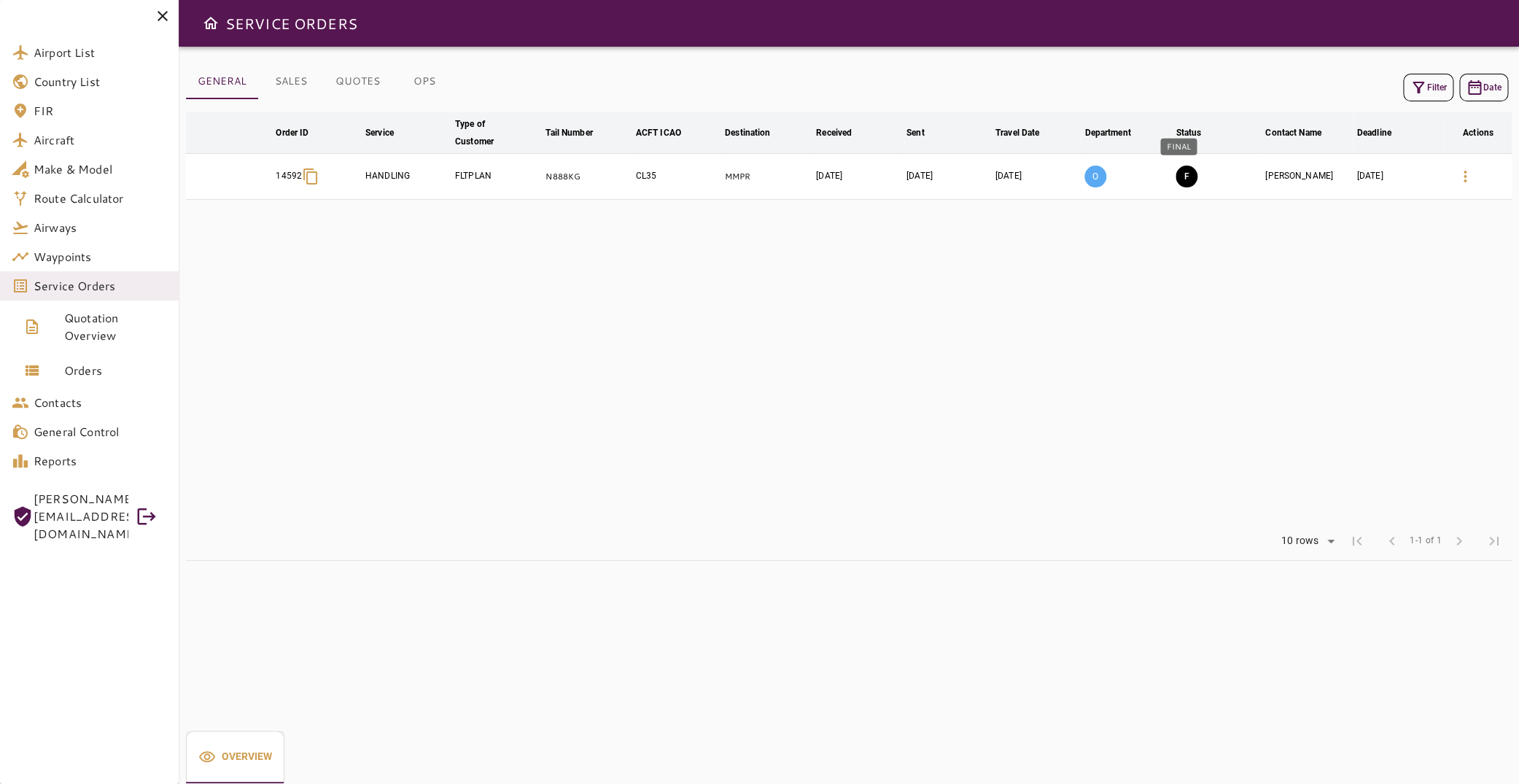
click at [1180, 176] on button "F" at bounding box center [1186, 176] width 22 height 22
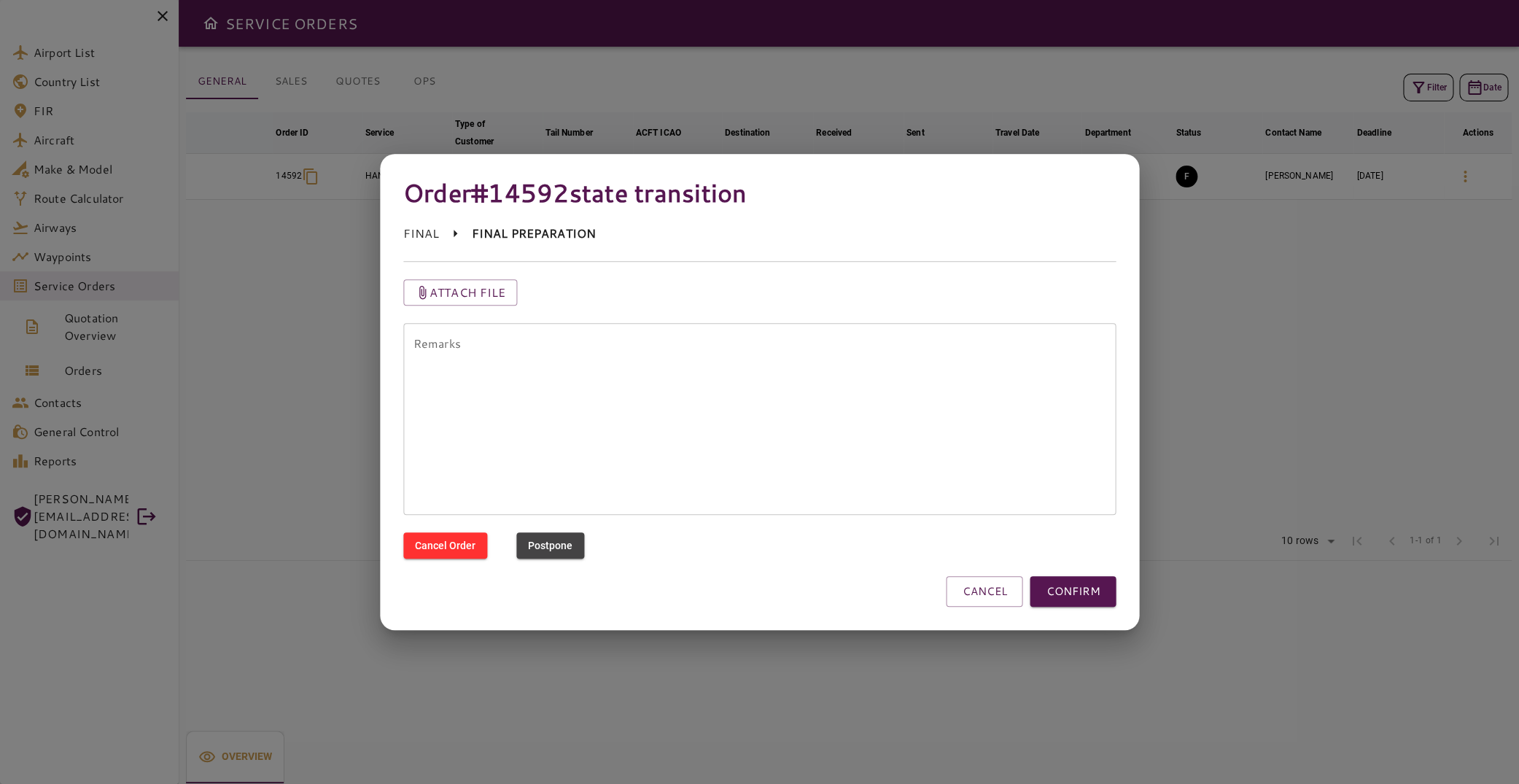
click at [516, 343] on textarea "Remarks" at bounding box center [760, 418] width 693 height 167
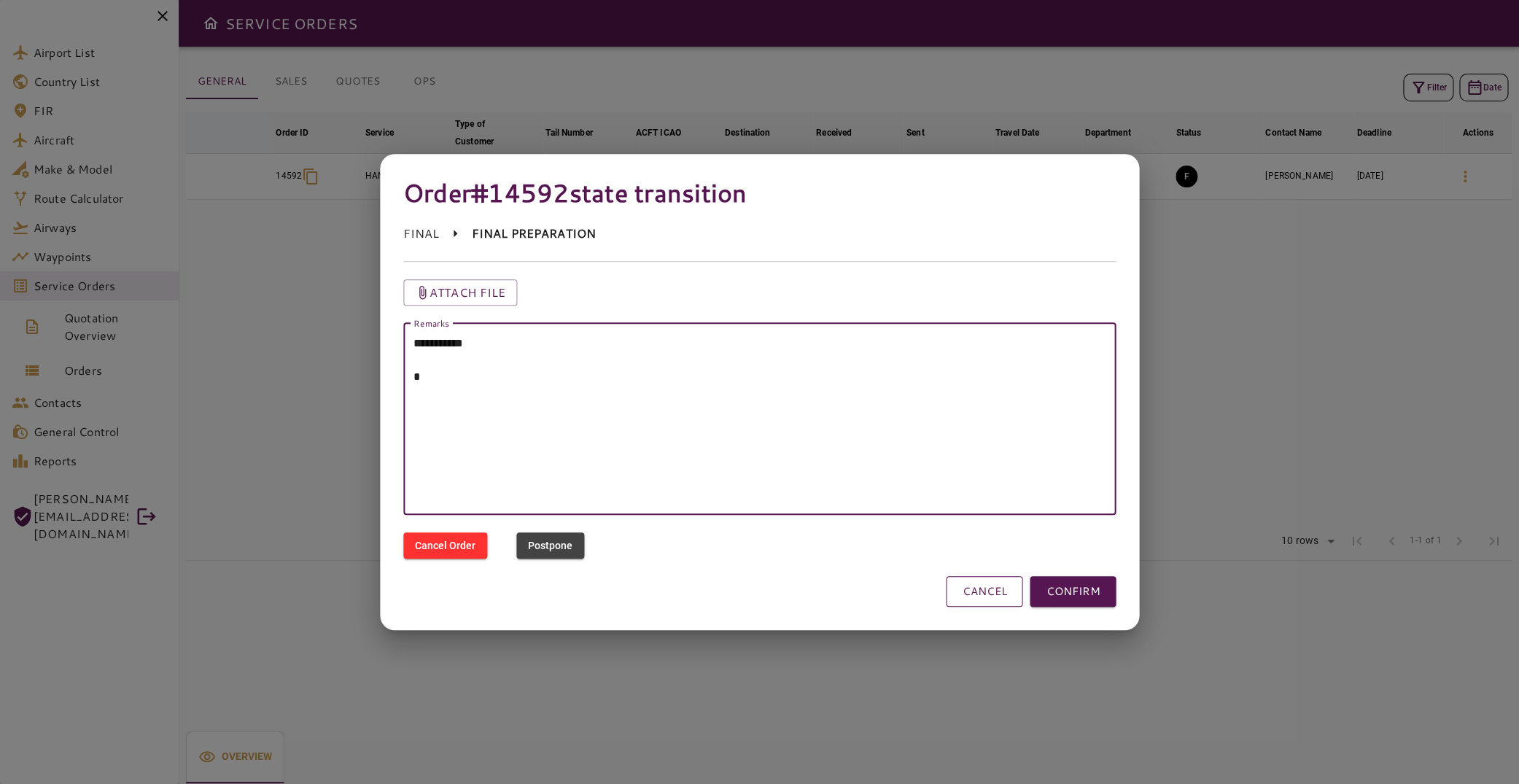
type textarea "**********"
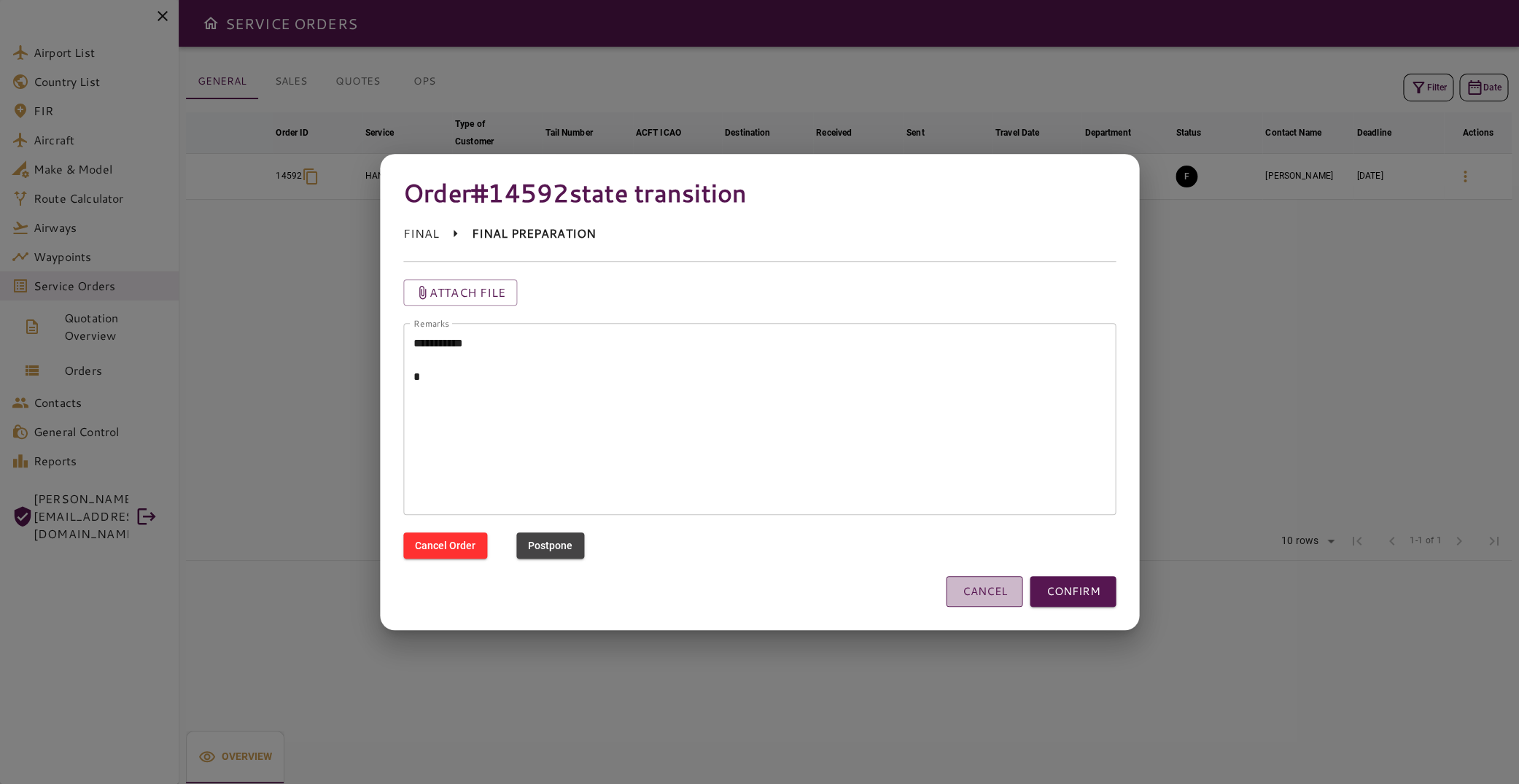
click at [973, 594] on button "CANCEL" at bounding box center [984, 592] width 77 height 31
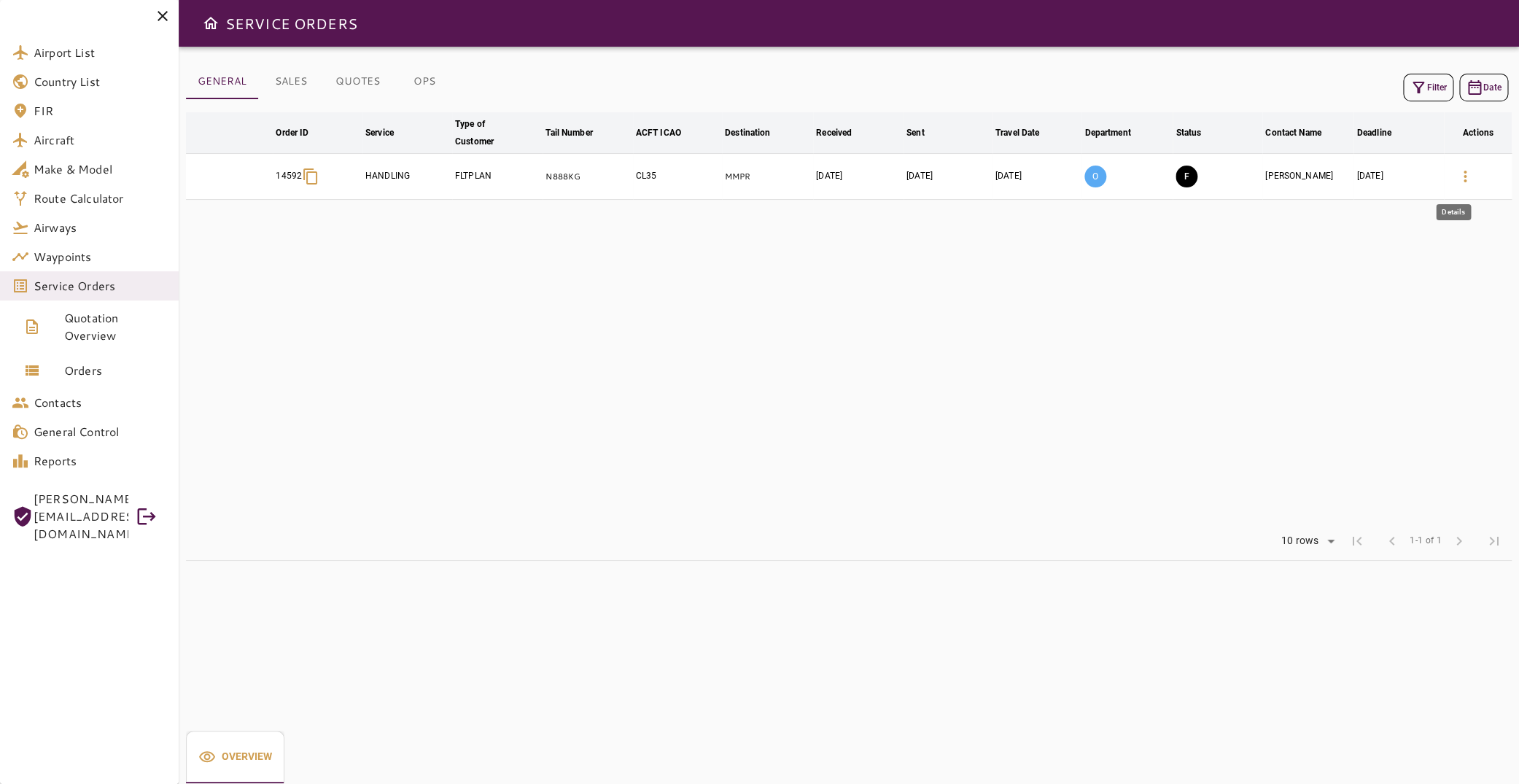
click at [1456, 177] on icon "button" at bounding box center [1465, 176] width 17 height 17
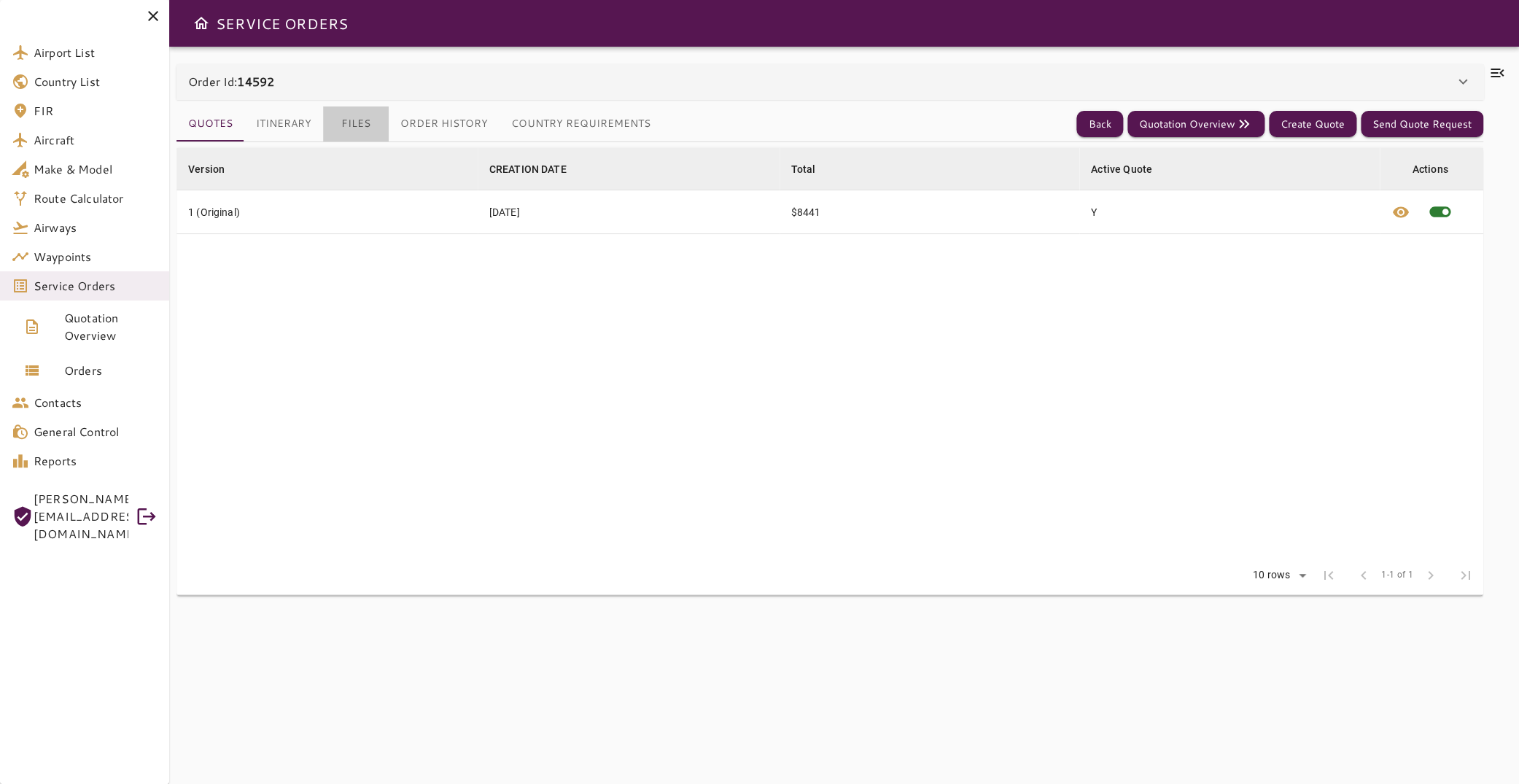
click at [363, 116] on button "Files" at bounding box center [356, 124] width 65 height 35
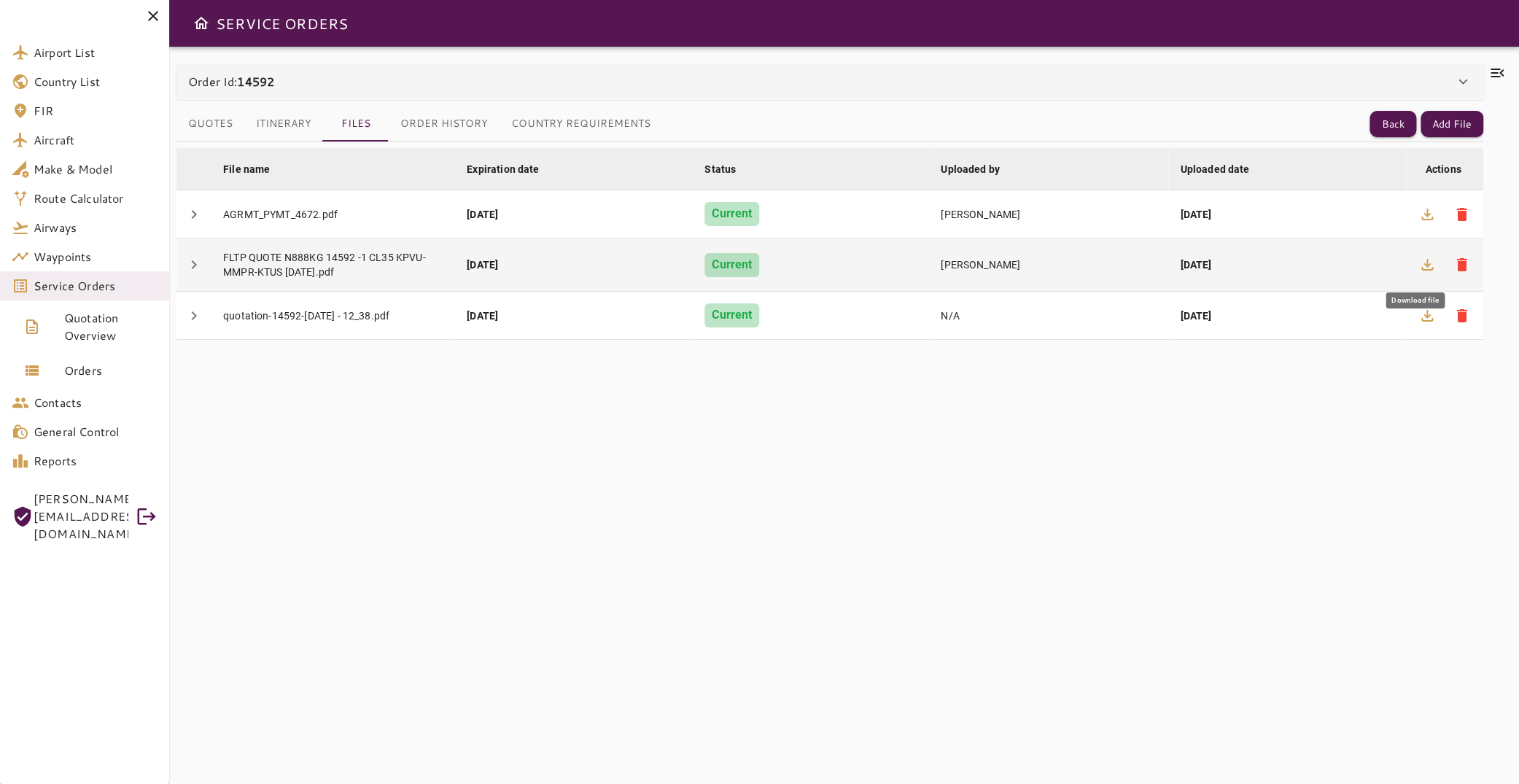
click at [1421, 261] on icon "button" at bounding box center [1427, 265] width 17 height 17
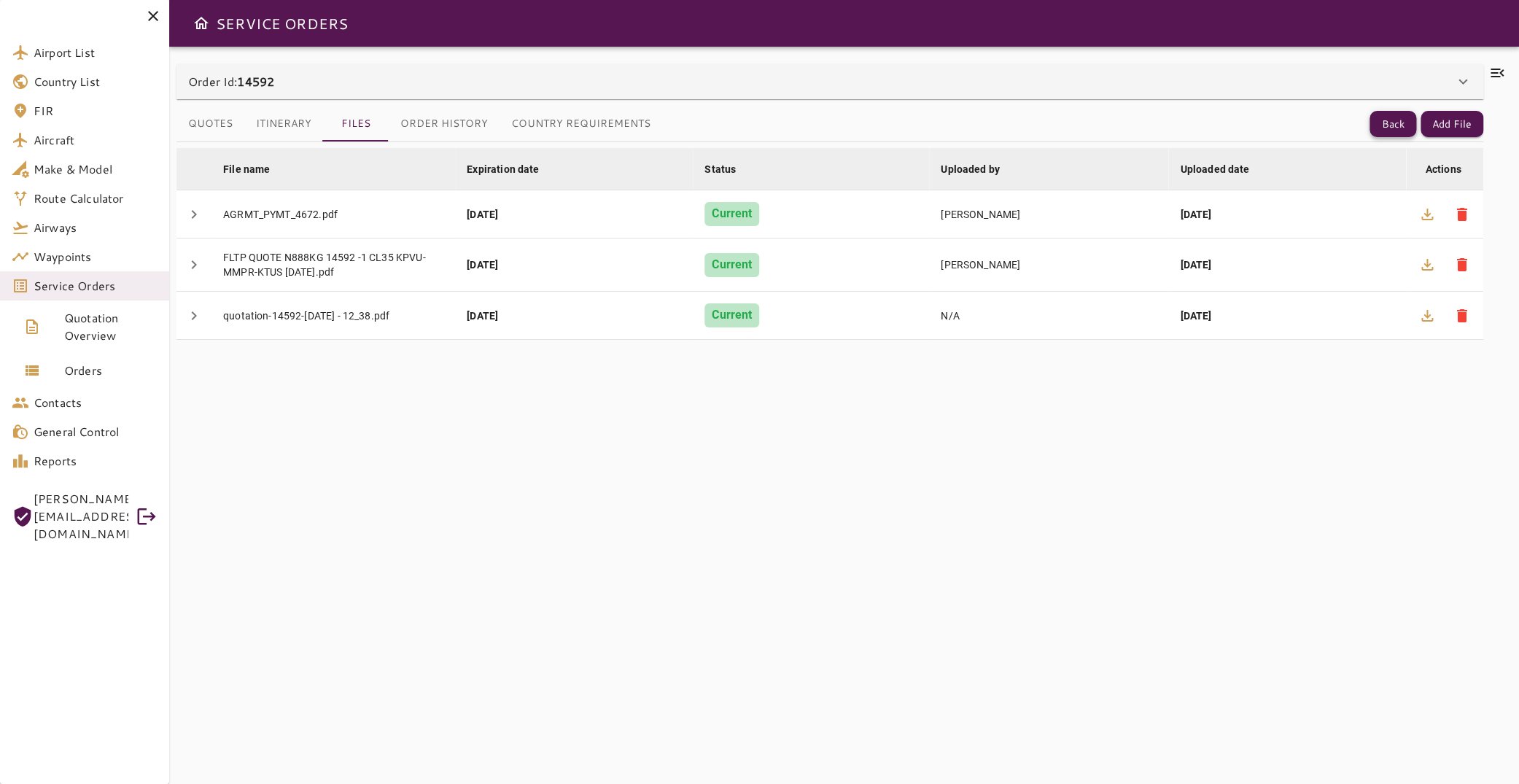
click at [1377, 114] on button "Back" at bounding box center [1393, 124] width 47 height 27
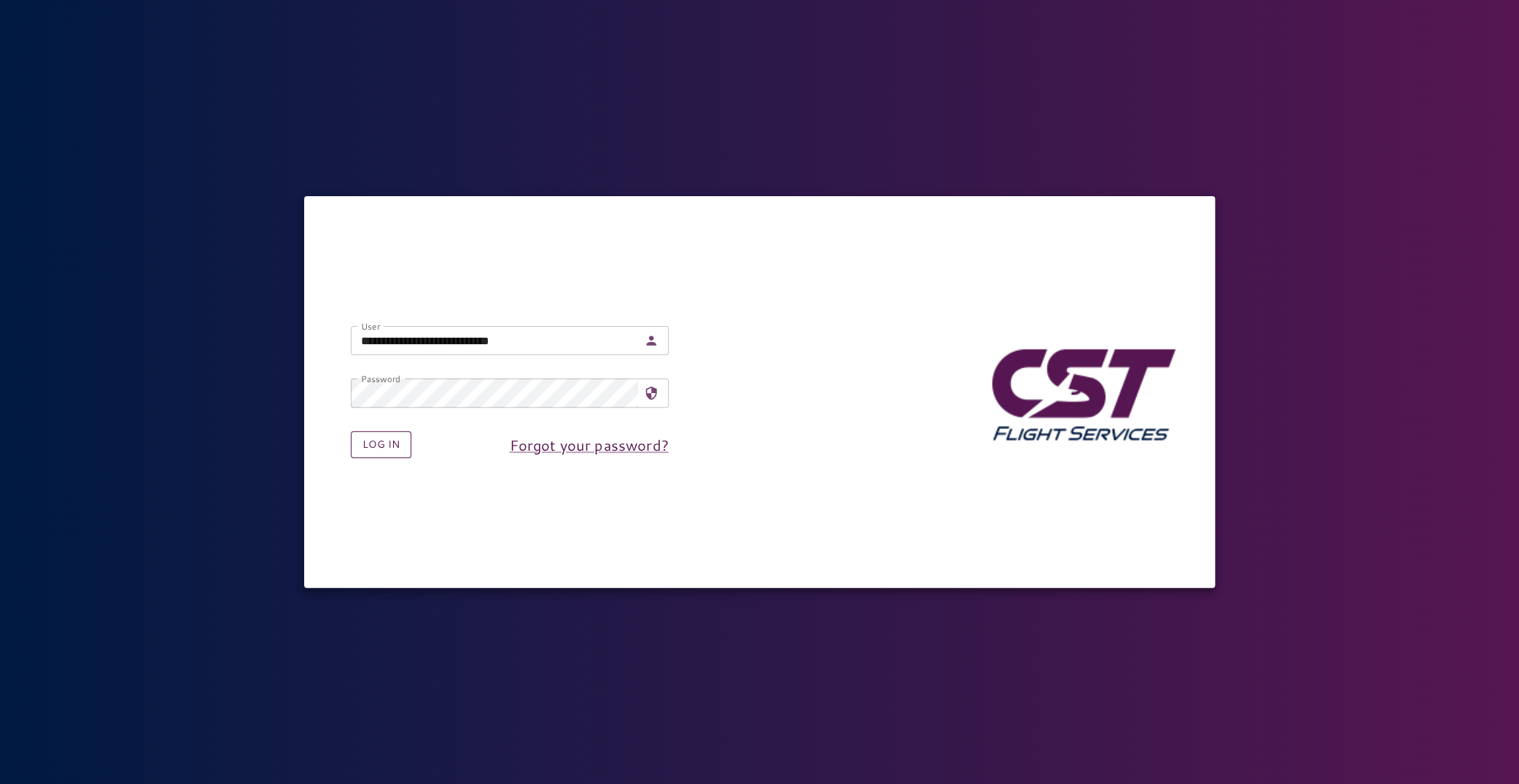
click at [393, 447] on button "Log in" at bounding box center [381, 444] width 61 height 27
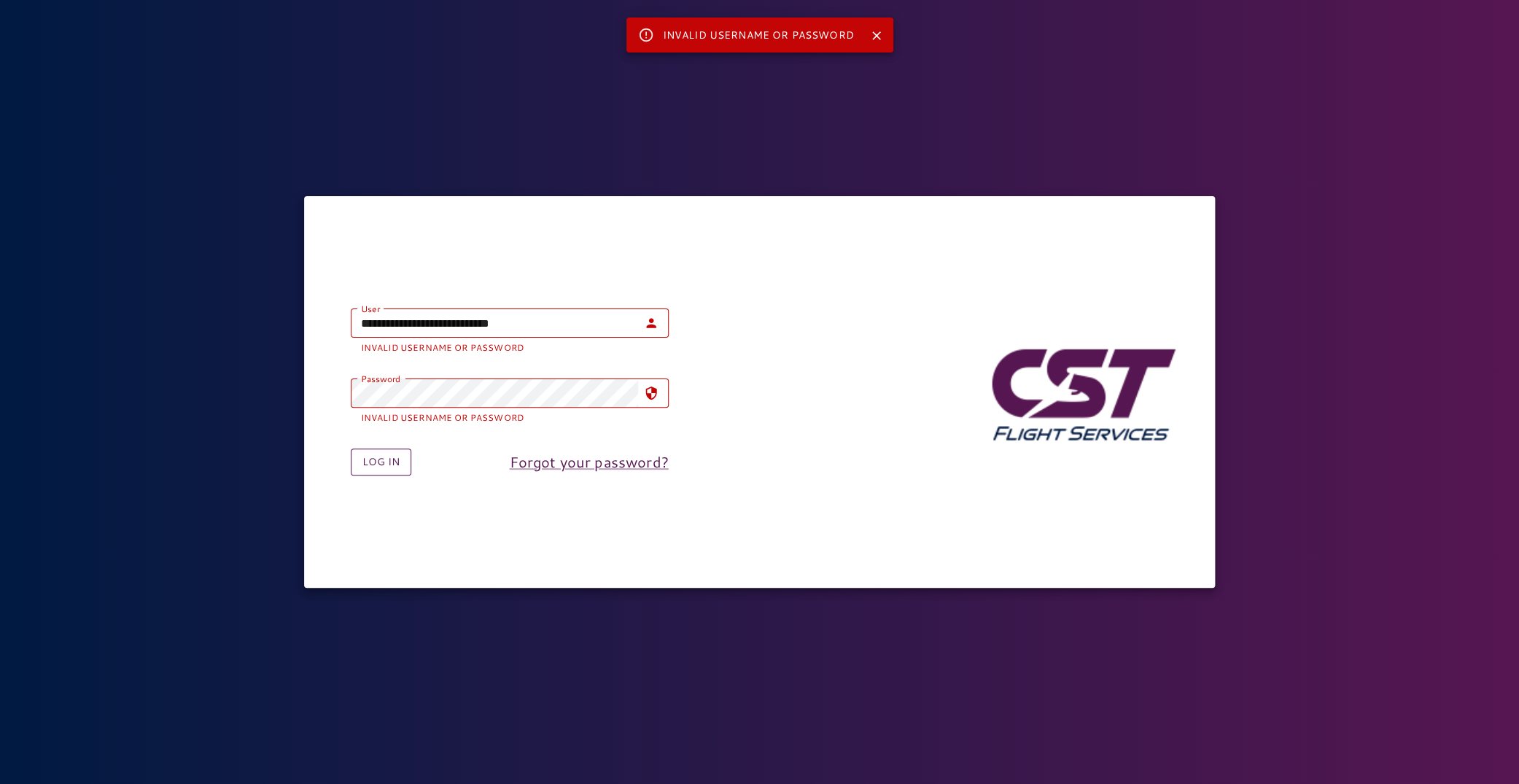
click at [385, 468] on button "Log in" at bounding box center [381, 462] width 61 height 27
click at [398, 464] on button "Log in" at bounding box center [381, 462] width 61 height 27
click at [391, 461] on button "Log in" at bounding box center [381, 462] width 61 height 27
click at [390, 460] on button "Log in" at bounding box center [381, 462] width 61 height 27
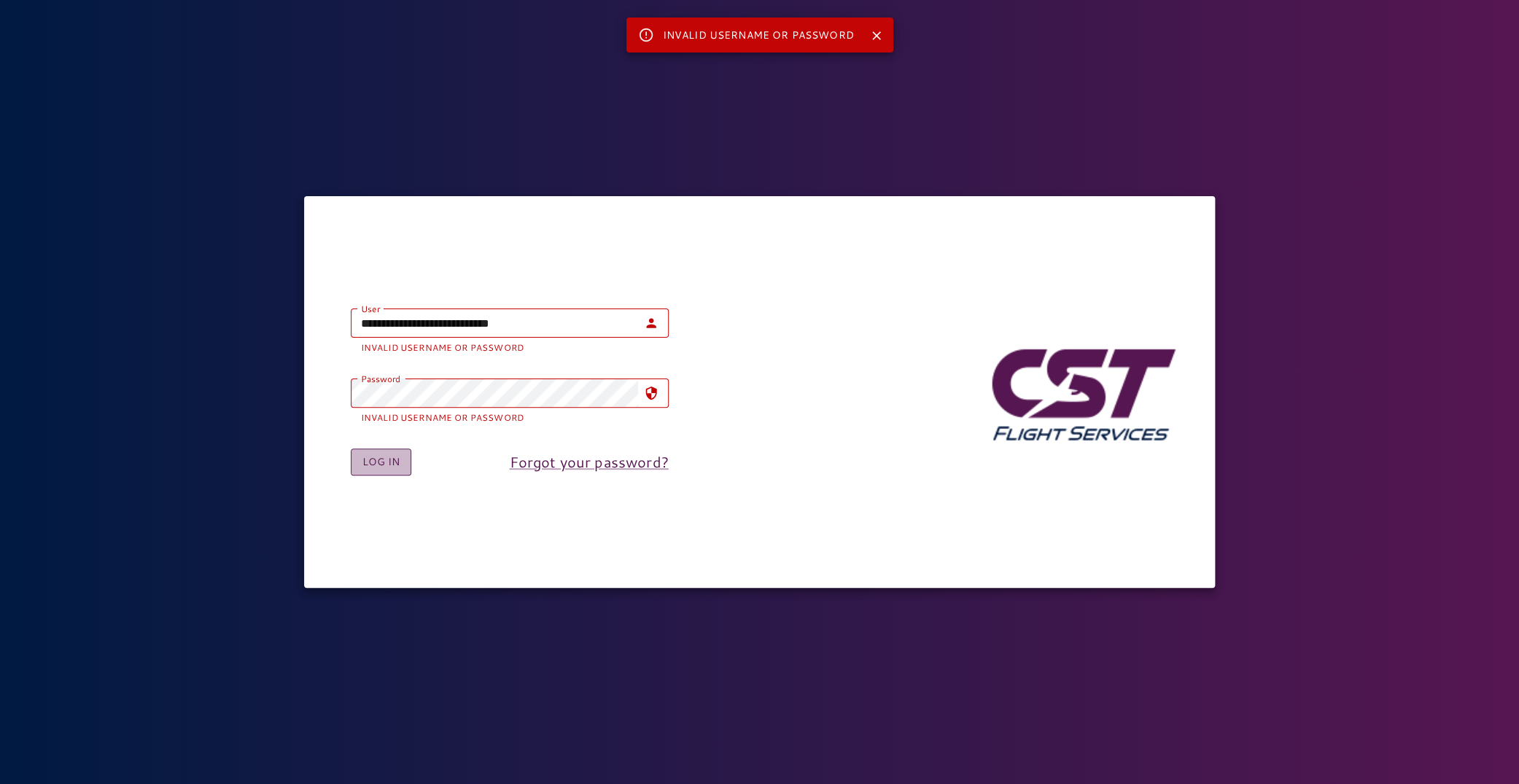
click at [390, 460] on button "Log in" at bounding box center [381, 462] width 61 height 27
